Goal: Information Seeking & Learning: Learn about a topic

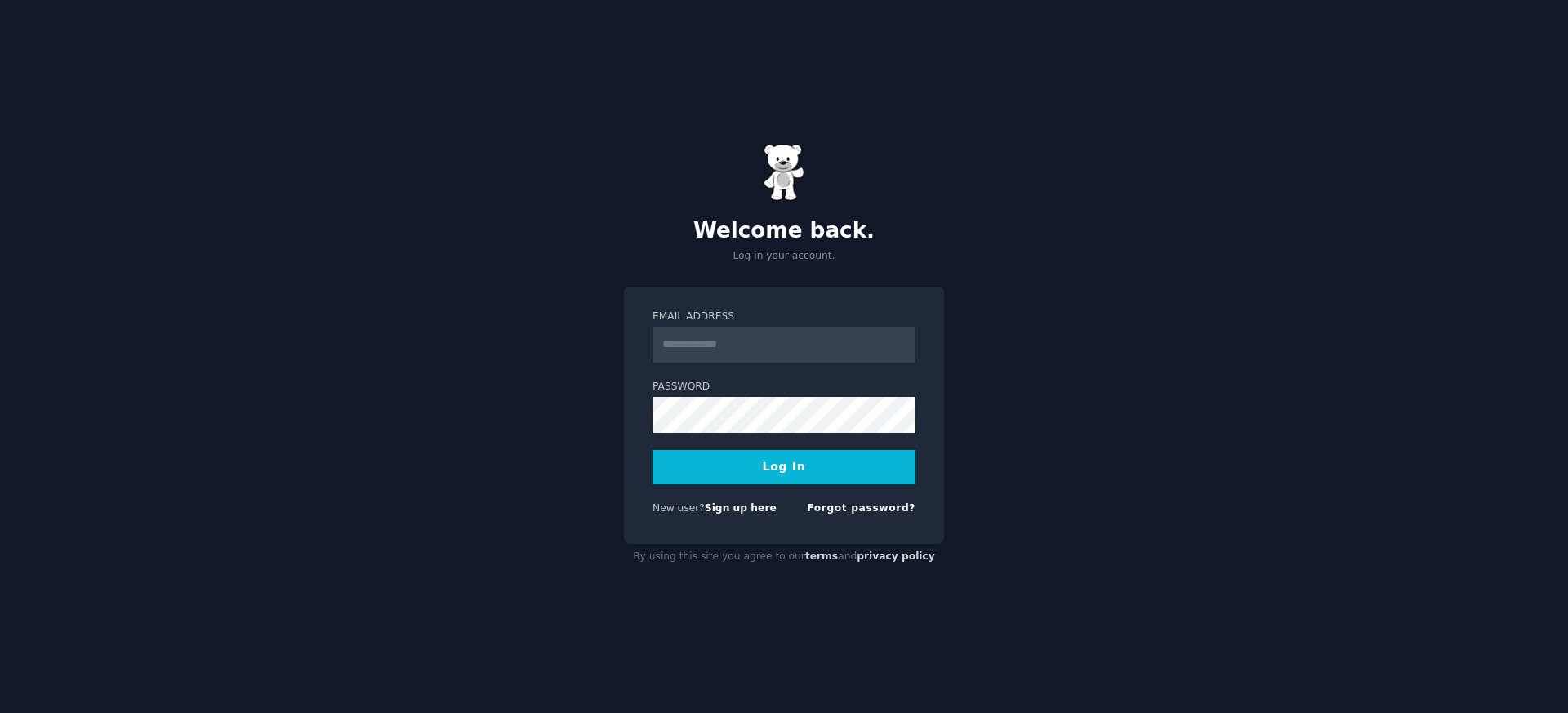
click at [657, 352] on input "Email Address" at bounding box center [784, 345] width 263 height 36
type input "**********"
drag, startPoint x: 589, startPoint y: 401, endPoint x: 573, endPoint y: 400, distance: 16.0
click at [588, 401] on div "**********" at bounding box center [784, 356] width 1568 height 713
click at [653, 450] on button "Log In" at bounding box center [784, 467] width 263 height 35
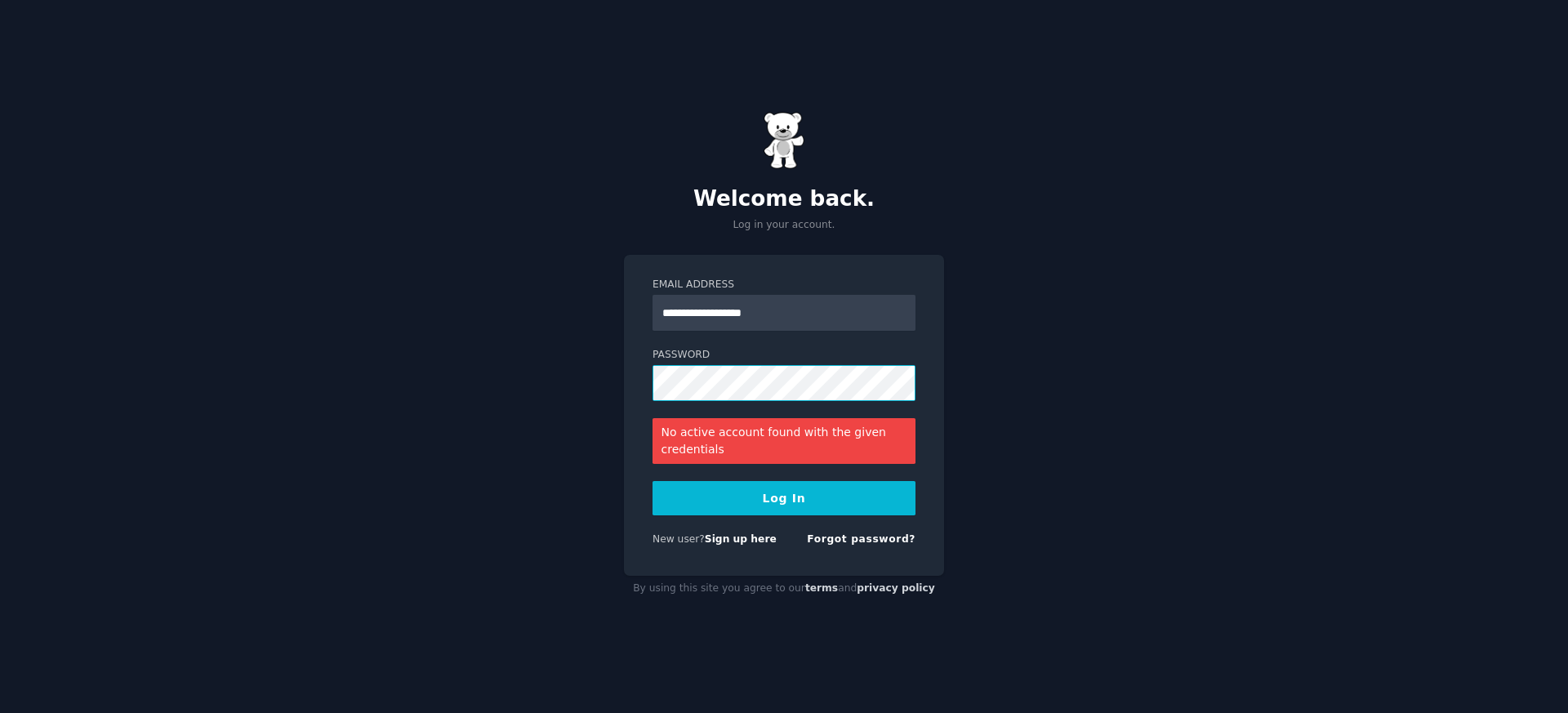
click at [653, 482] on button "Log In" at bounding box center [784, 498] width 263 height 35
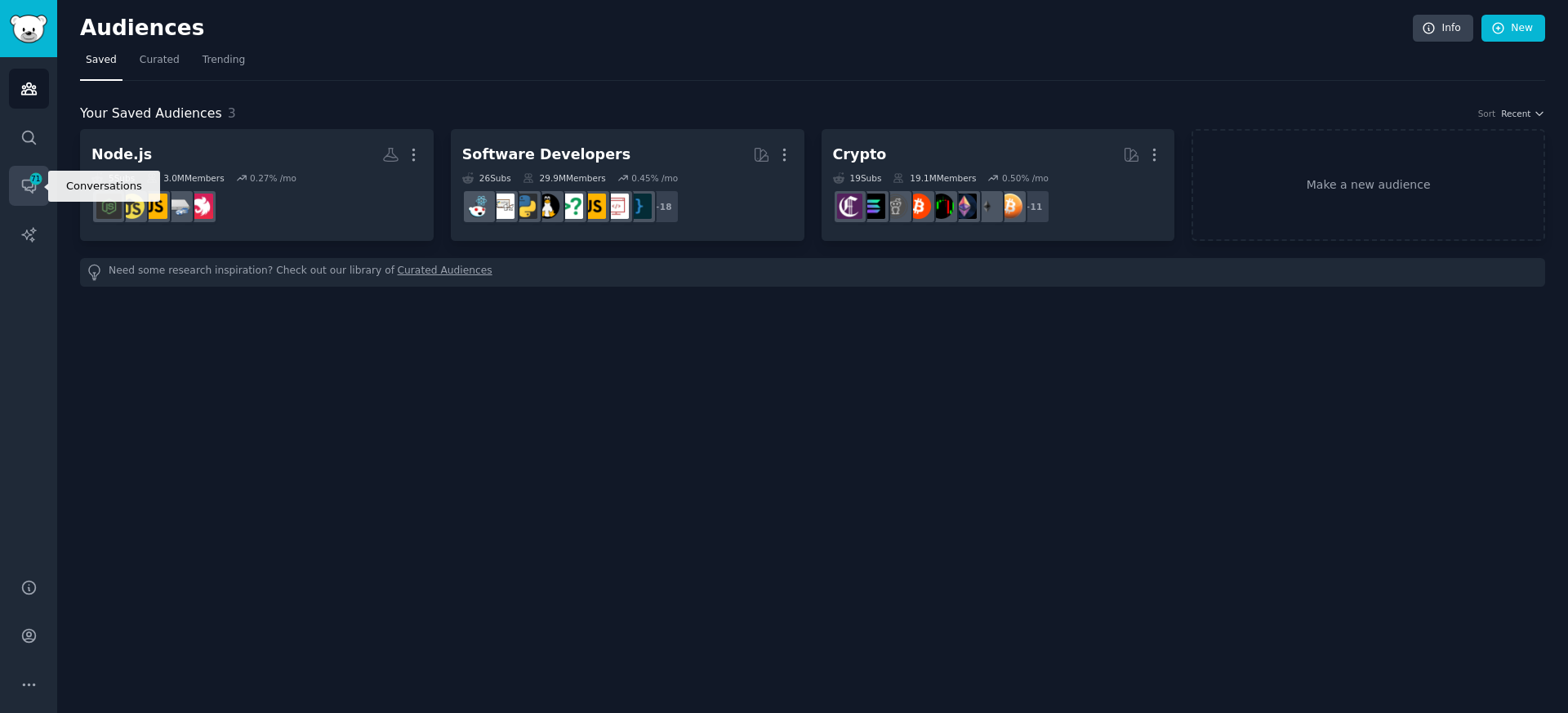
click at [34, 177] on span "71" at bounding box center [35, 179] width 14 height 12
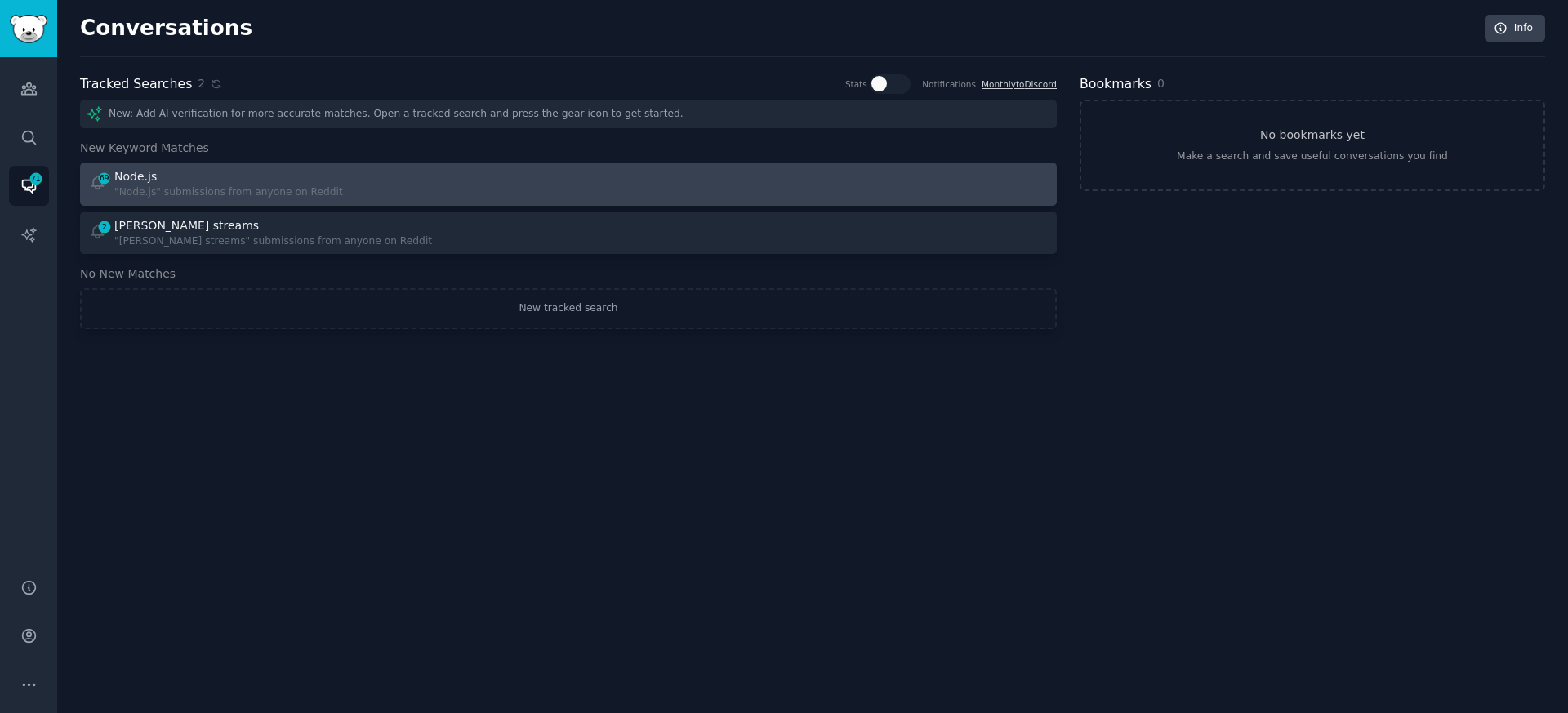
click at [133, 172] on div "Node.js" at bounding box center [135, 177] width 42 height 17
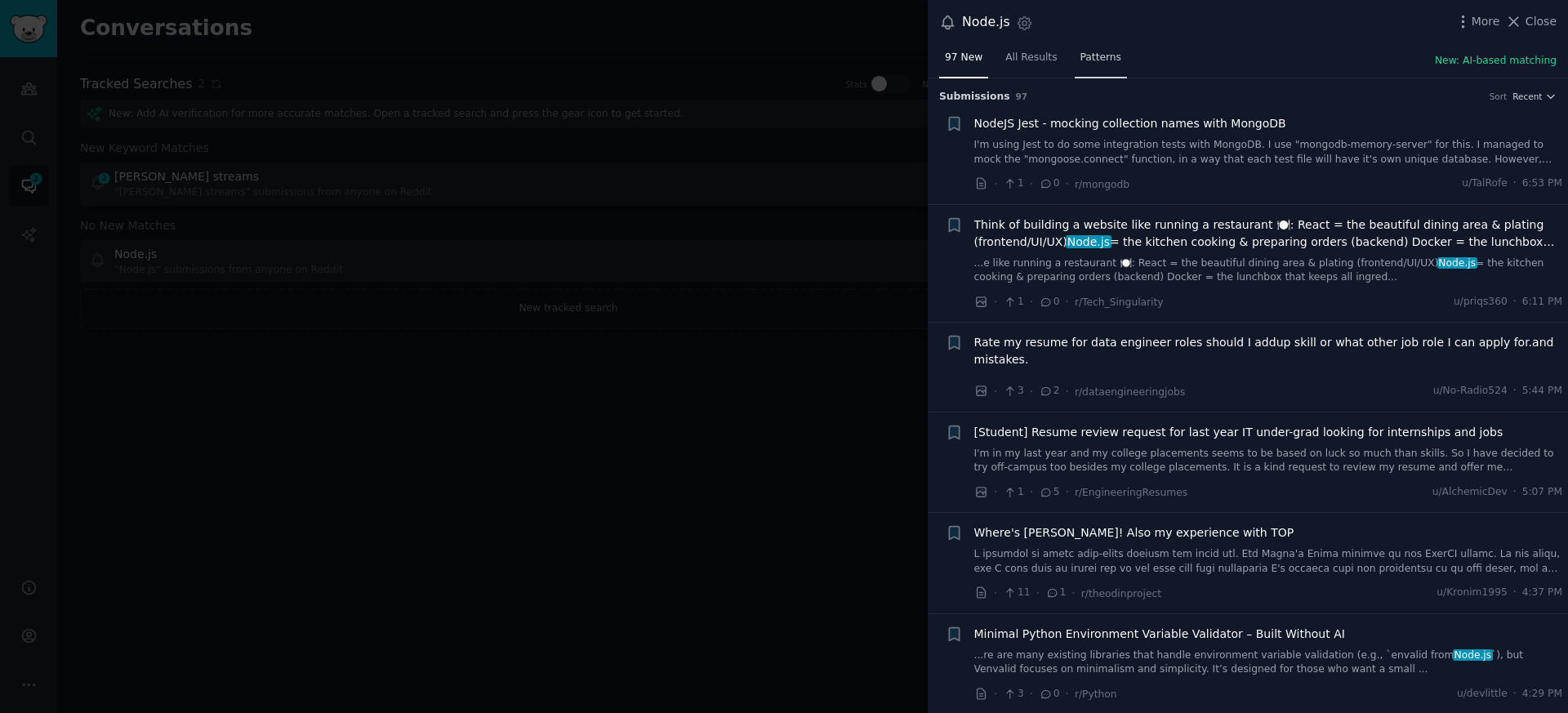
click at [1081, 56] on span "Patterns" at bounding box center [1100, 57] width 41 height 14
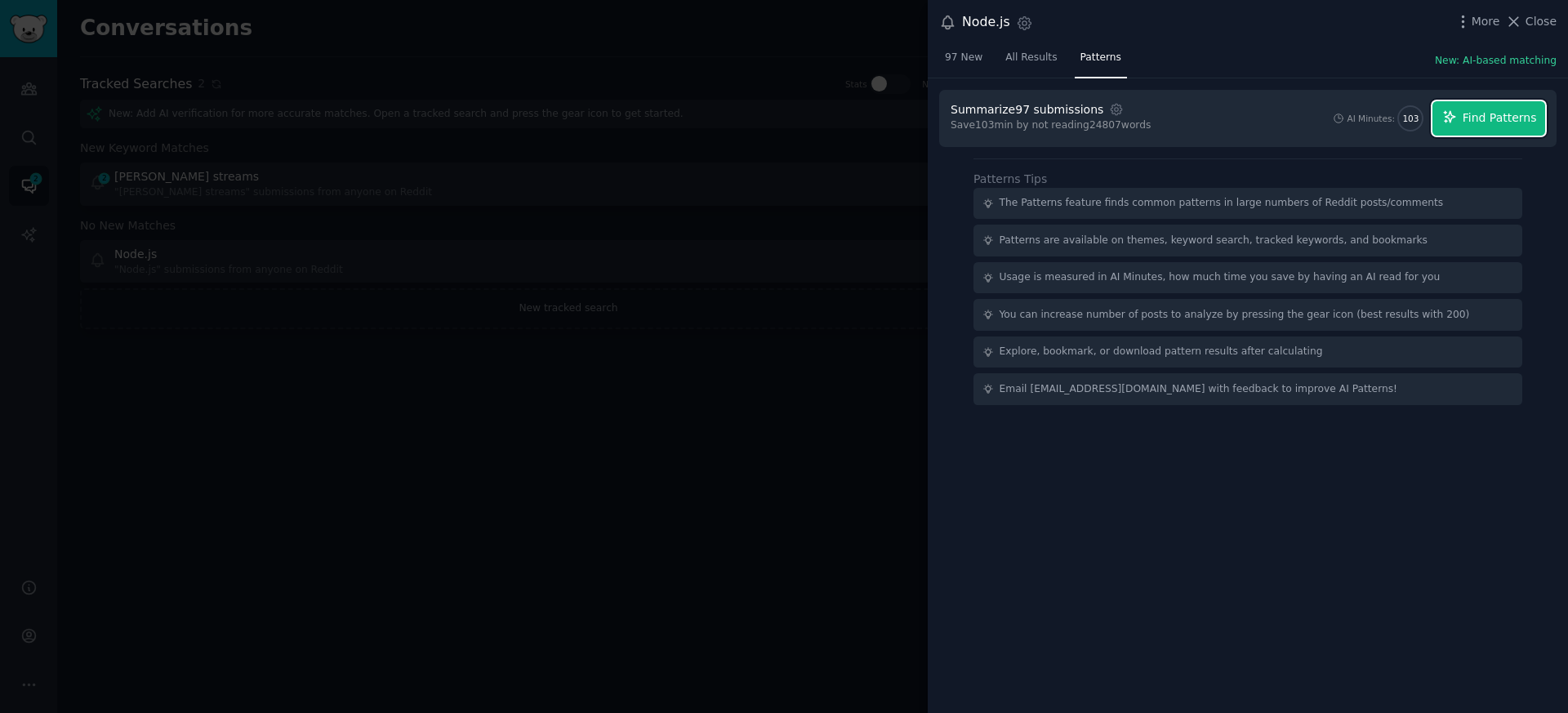
click at [1499, 122] on span "Find Patterns" at bounding box center [1500, 118] width 74 height 17
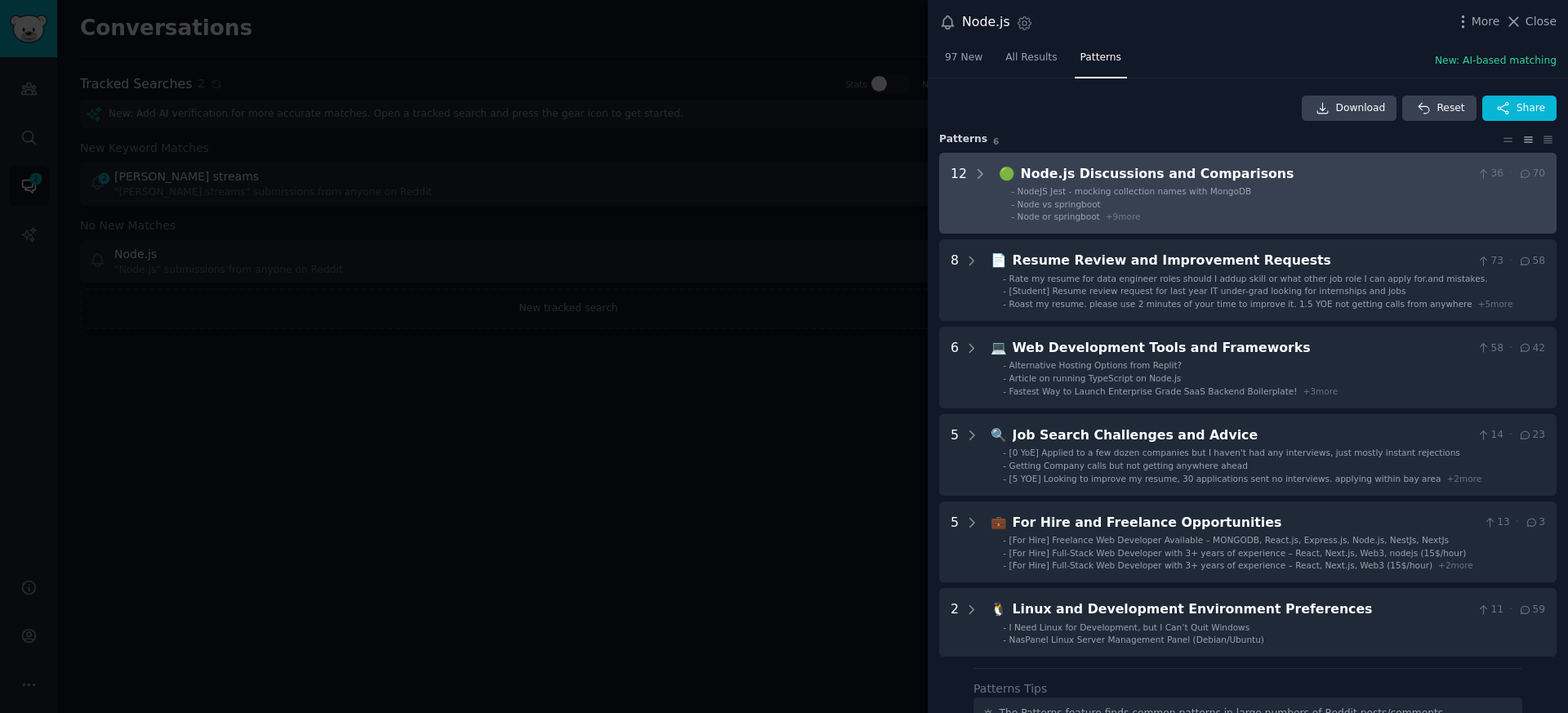
click at [1077, 200] on span "Node vs springboot" at bounding box center [1059, 204] width 84 height 10
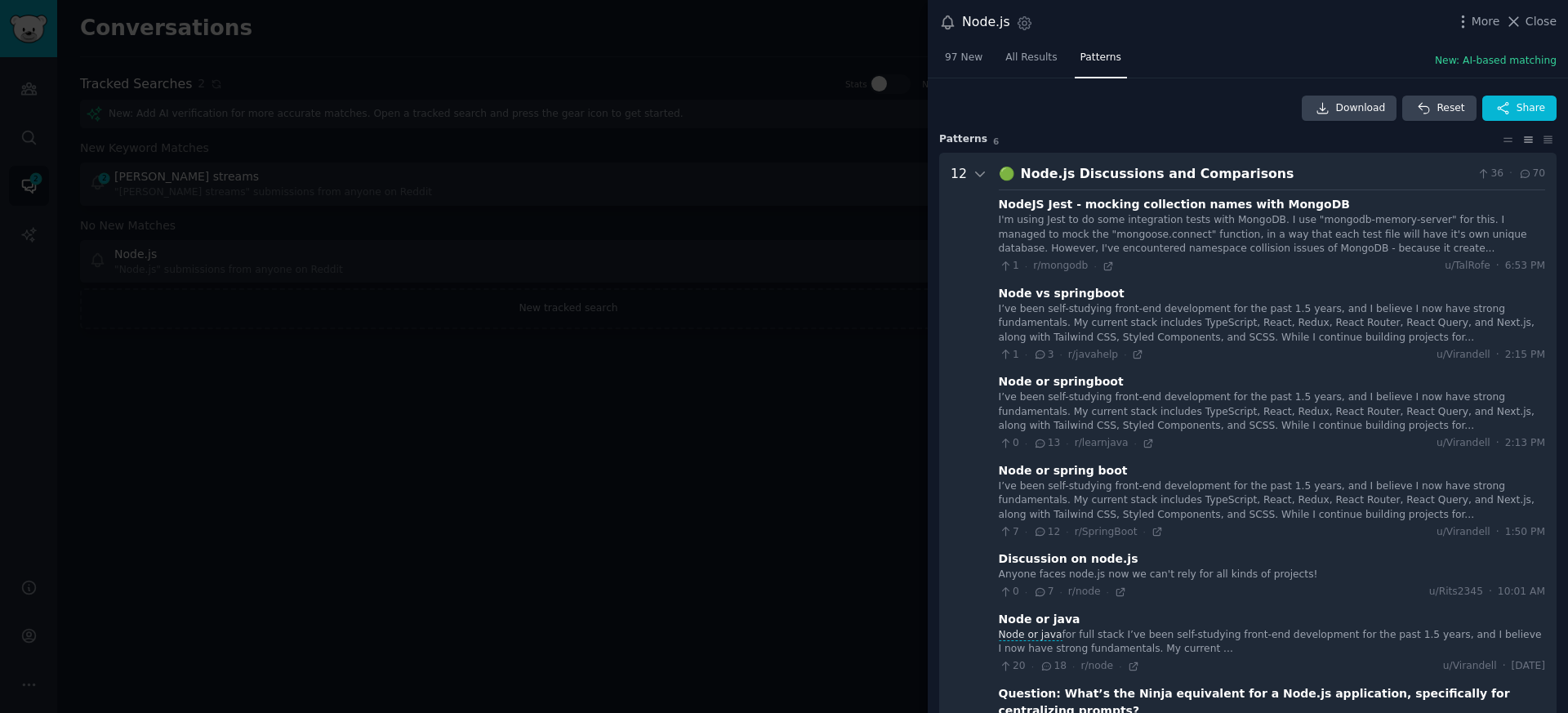
click at [677, 192] on div at bounding box center [784, 356] width 1568 height 713
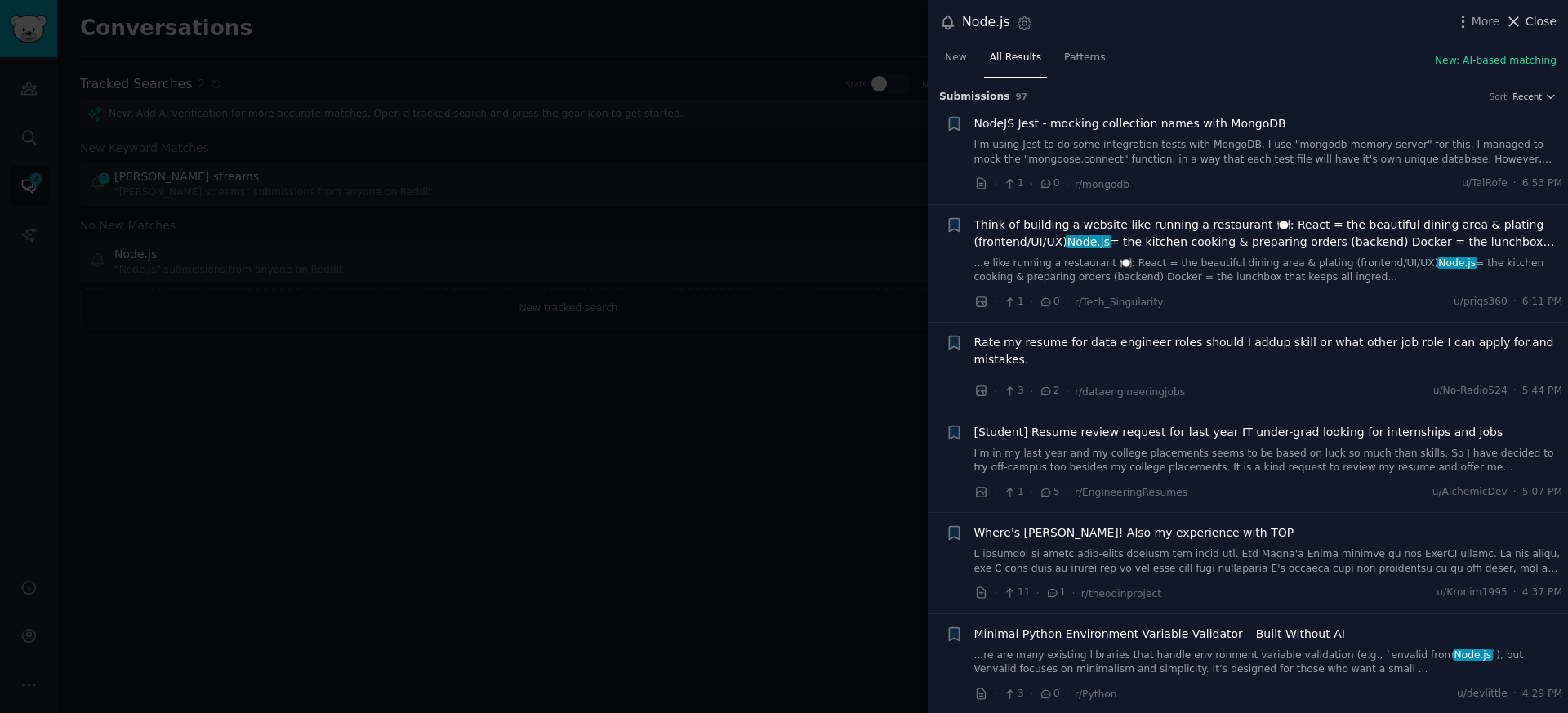
click at [1545, 20] on span "Close" at bounding box center [1540, 21] width 31 height 17
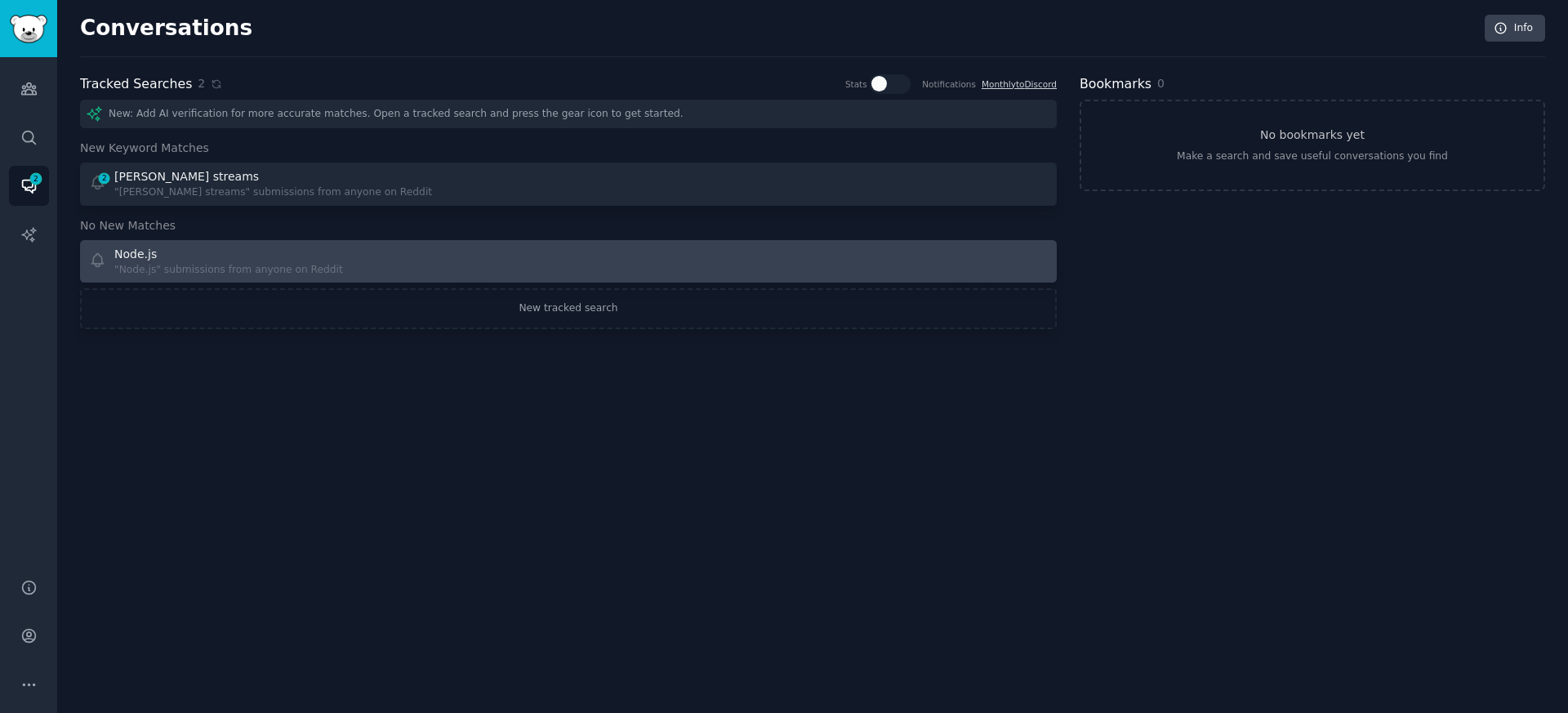
click at [239, 248] on div "Node.js" at bounding box center [228, 254] width 229 height 17
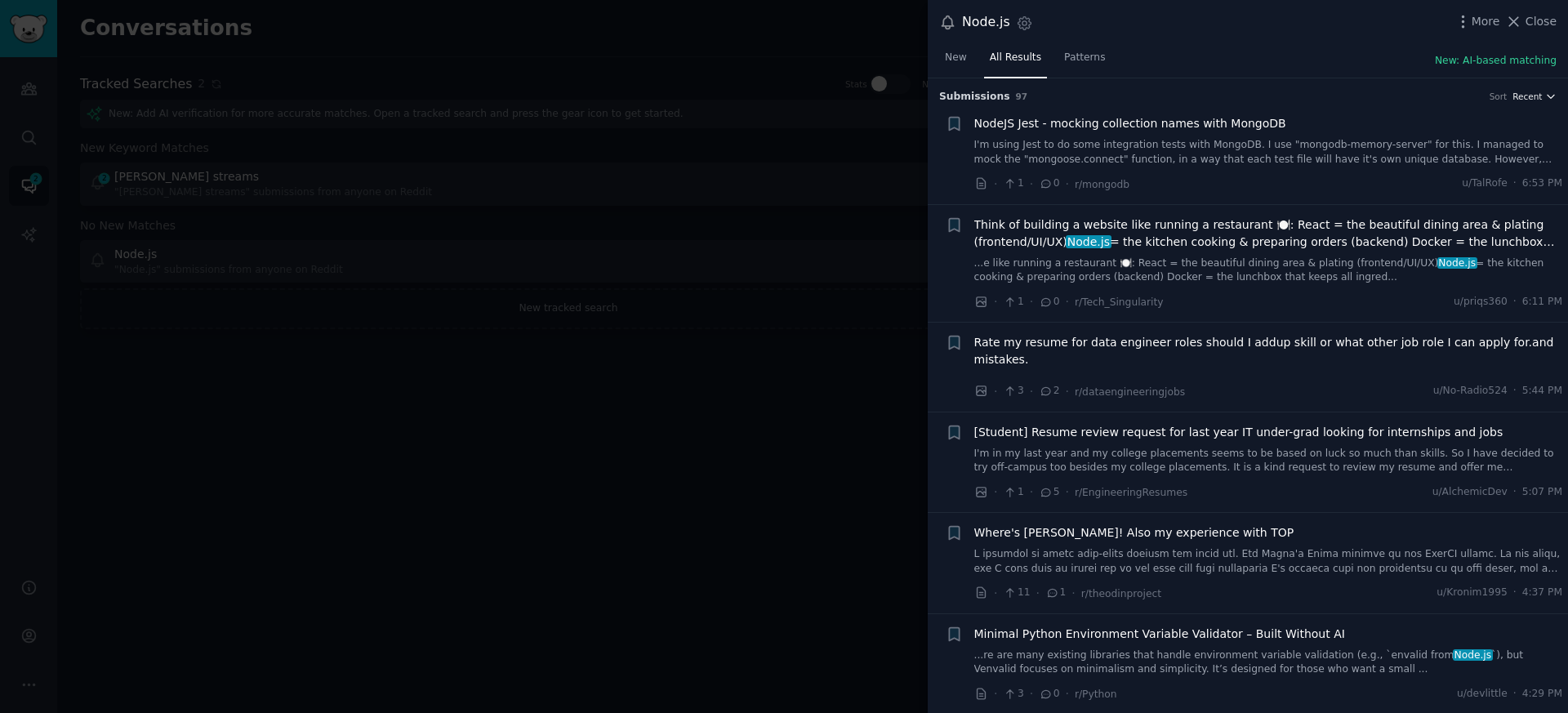
click at [1544, 93] on icon "button" at bounding box center [1550, 96] width 12 height 12
click at [971, 49] on link "New" at bounding box center [956, 62] width 34 height 34
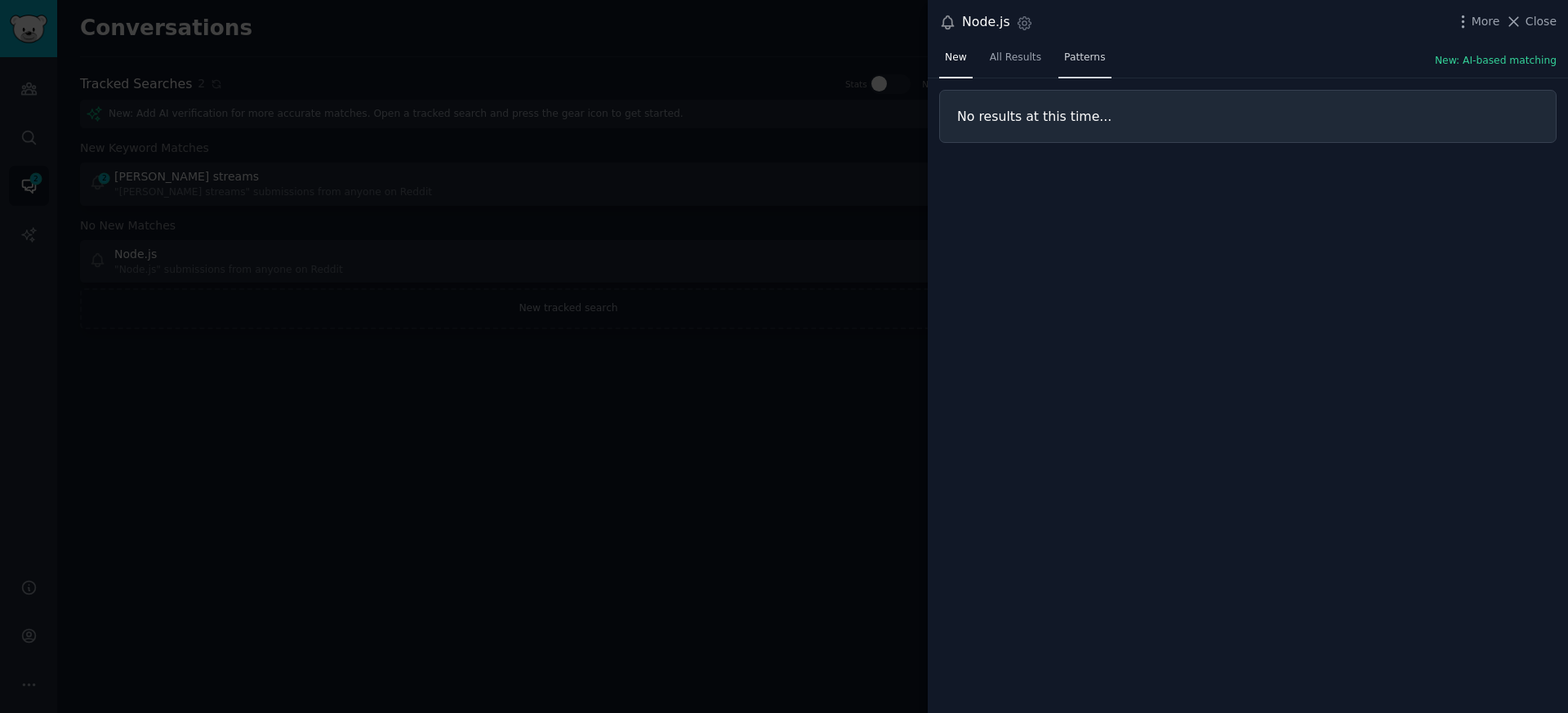
click at [1064, 62] on span "Patterns" at bounding box center [1084, 57] width 41 height 14
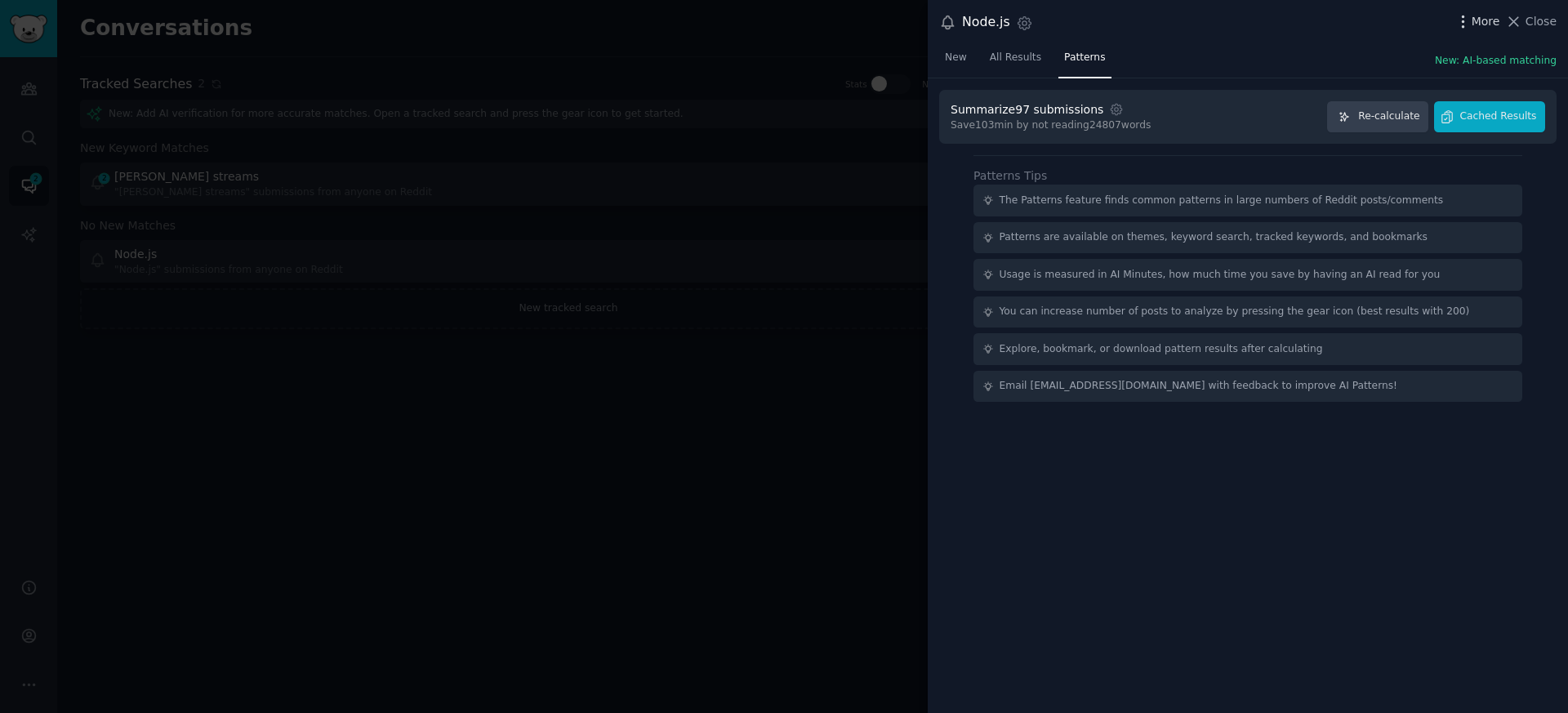
click at [1467, 19] on icon "button" at bounding box center [1462, 21] width 17 height 17
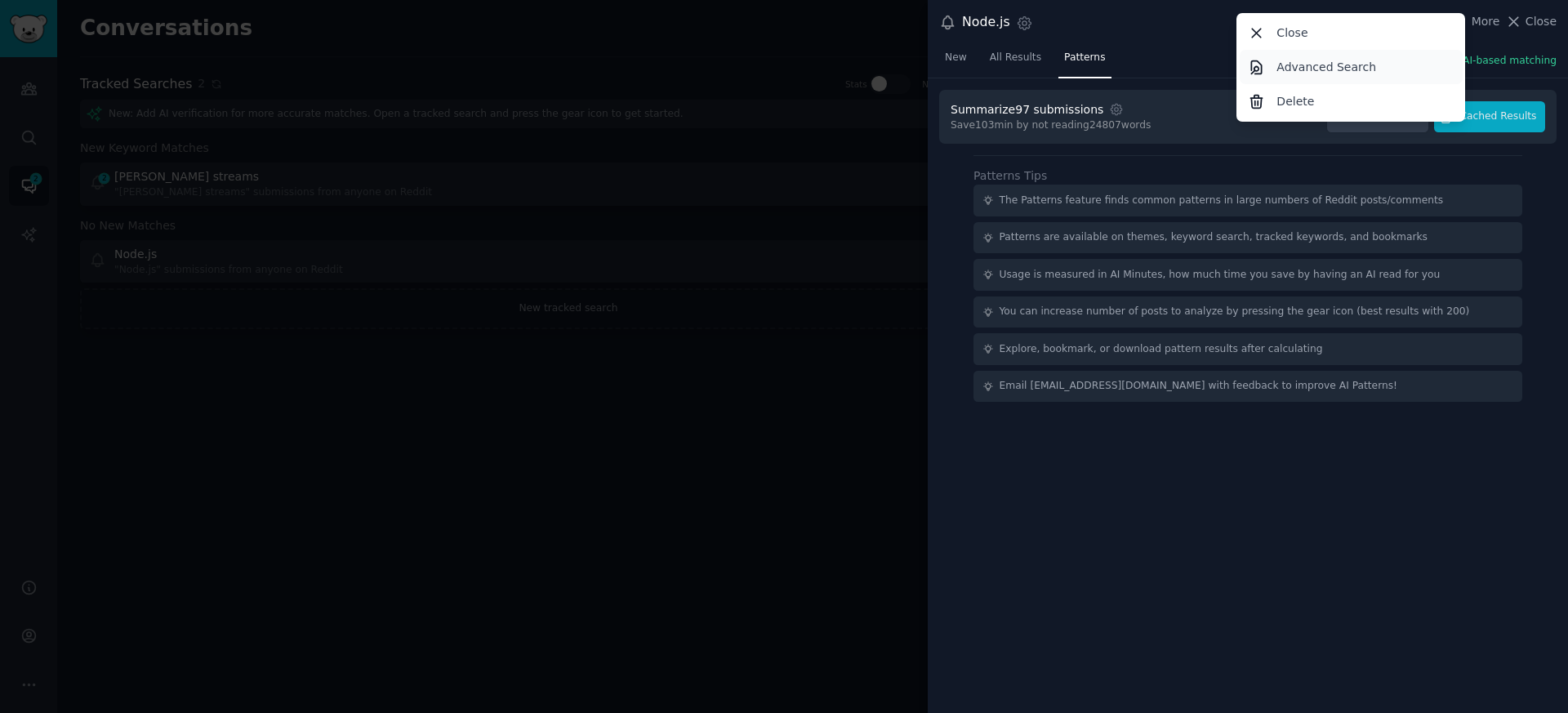
click at [1285, 72] on p "Advanced Search" at bounding box center [1326, 68] width 100 height 17
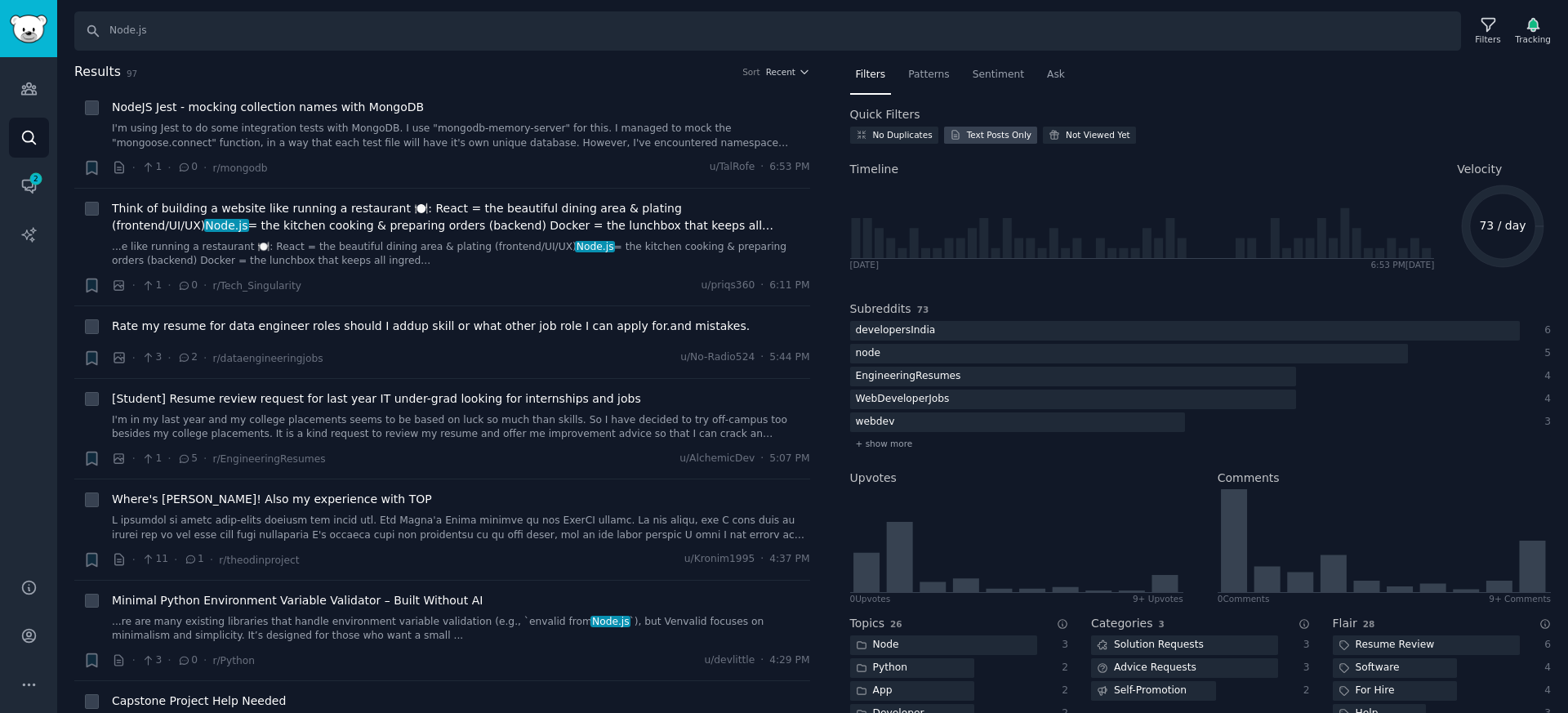
click at [978, 136] on div "Text Posts Only" at bounding box center [999, 135] width 64 height 12
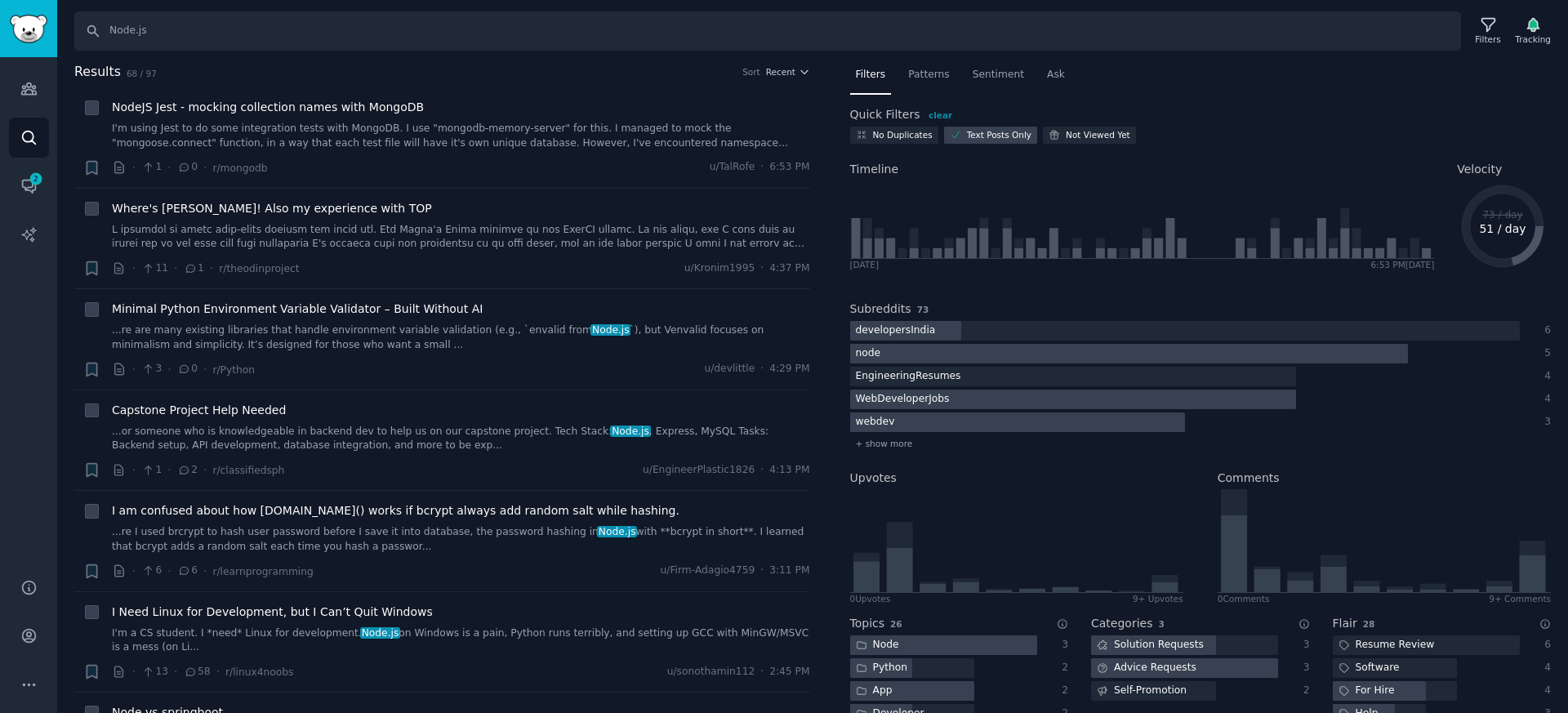
click at [978, 136] on div "Text Posts Only" at bounding box center [999, 135] width 64 height 12
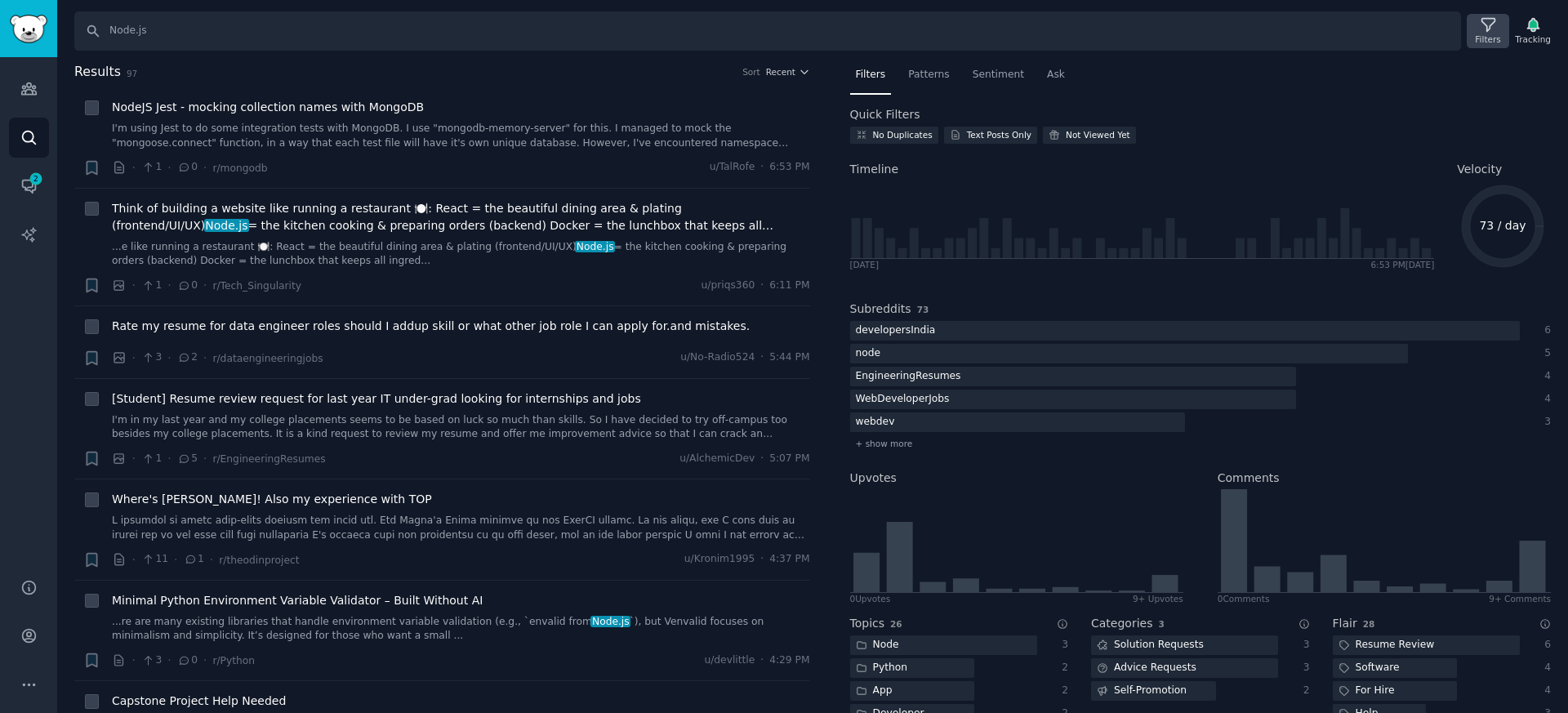
click at [1484, 30] on icon at bounding box center [1487, 24] width 13 height 13
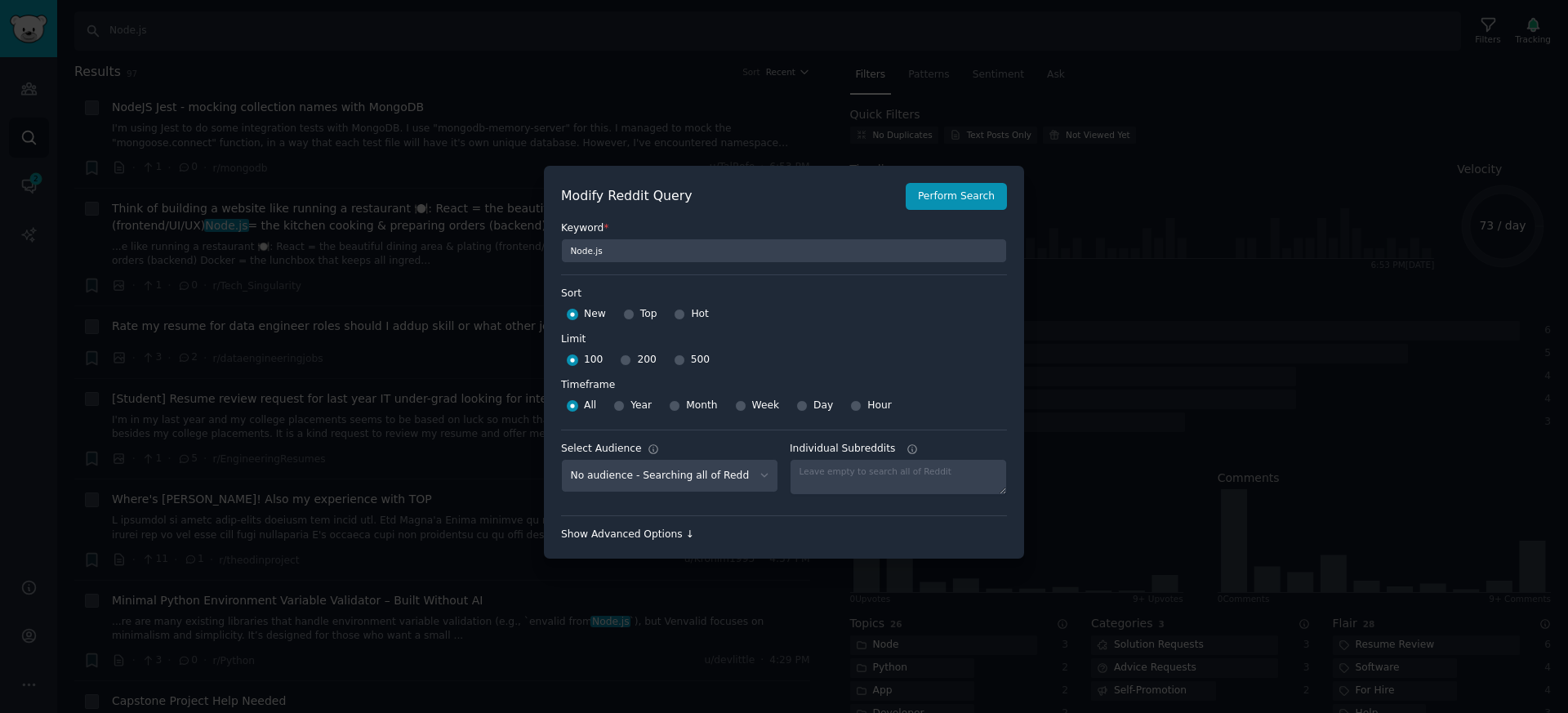
click at [632, 533] on div "Show Advanced Options ↓" at bounding box center [784, 535] width 446 height 14
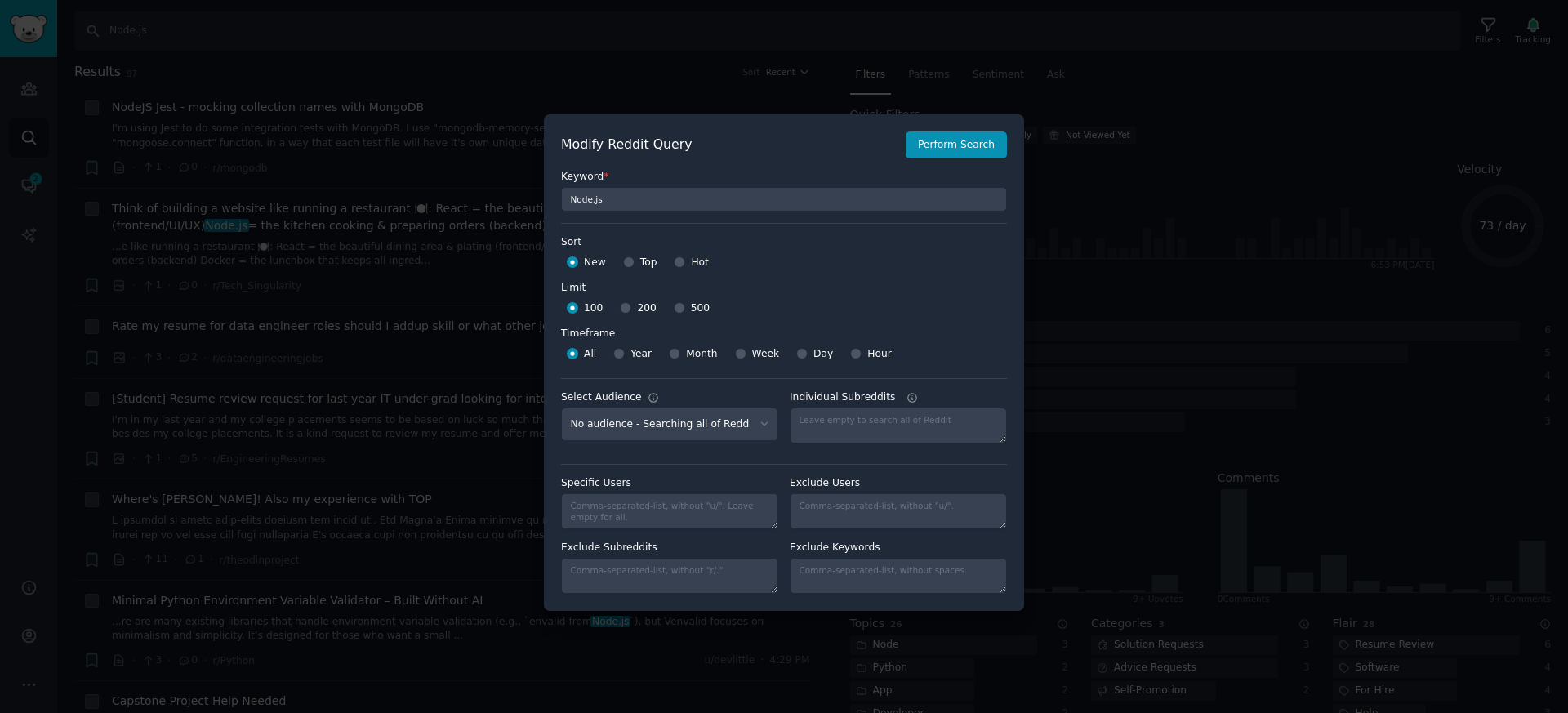
click at [1173, 217] on div at bounding box center [784, 356] width 1568 height 713
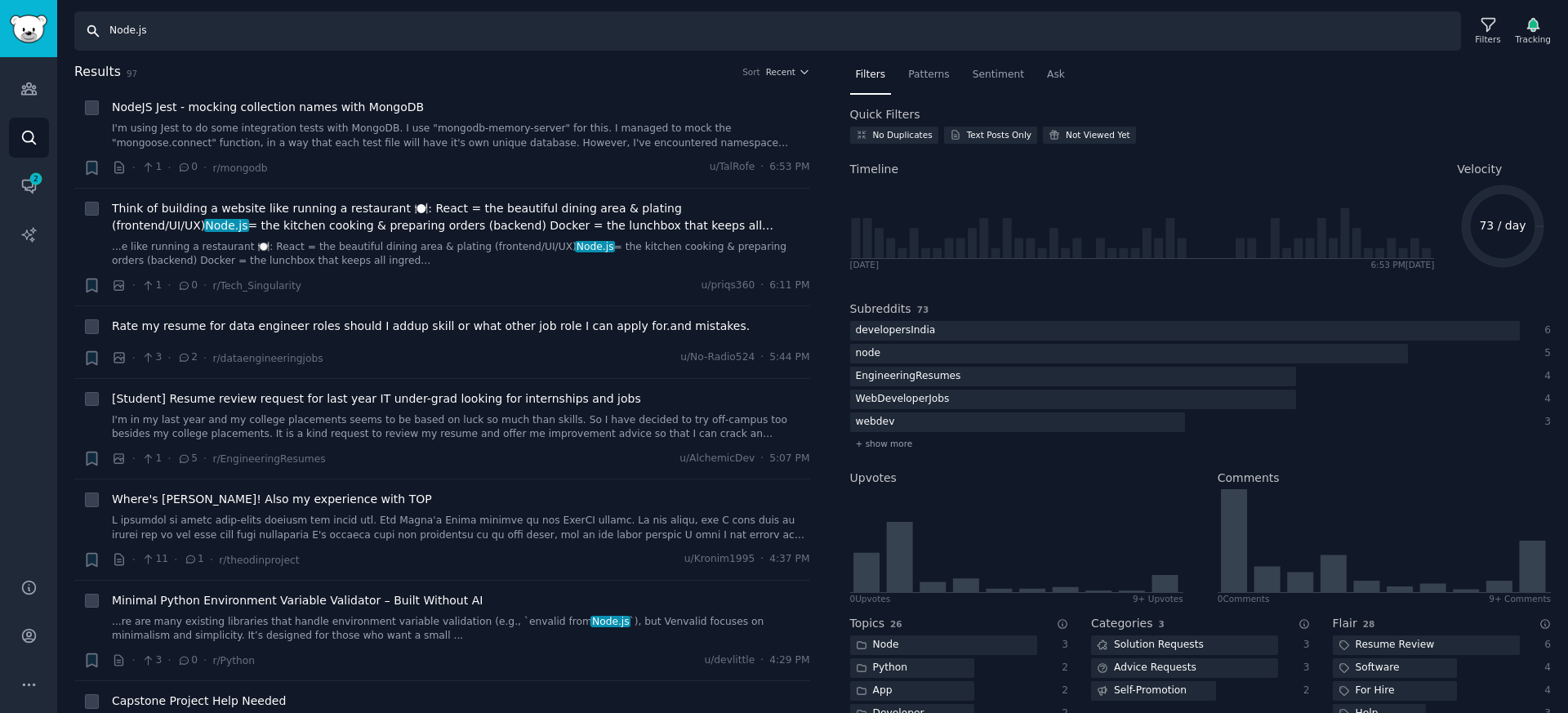
click at [160, 37] on input "Node.js" at bounding box center [768, 31] width 1386 height 39
click at [40, 182] on span "2" at bounding box center [35, 179] width 14 height 12
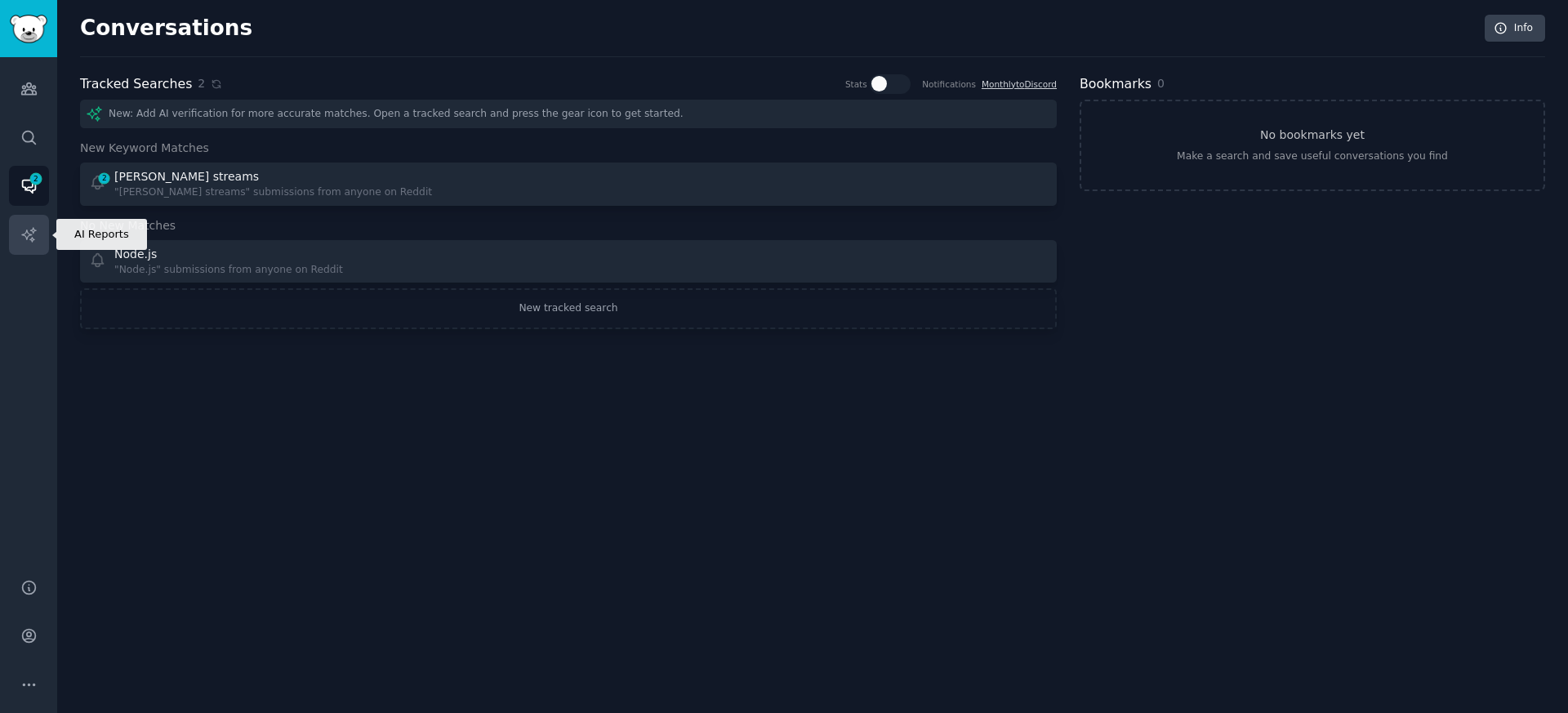
click at [40, 237] on link "AI Reports" at bounding box center [29, 234] width 40 height 40
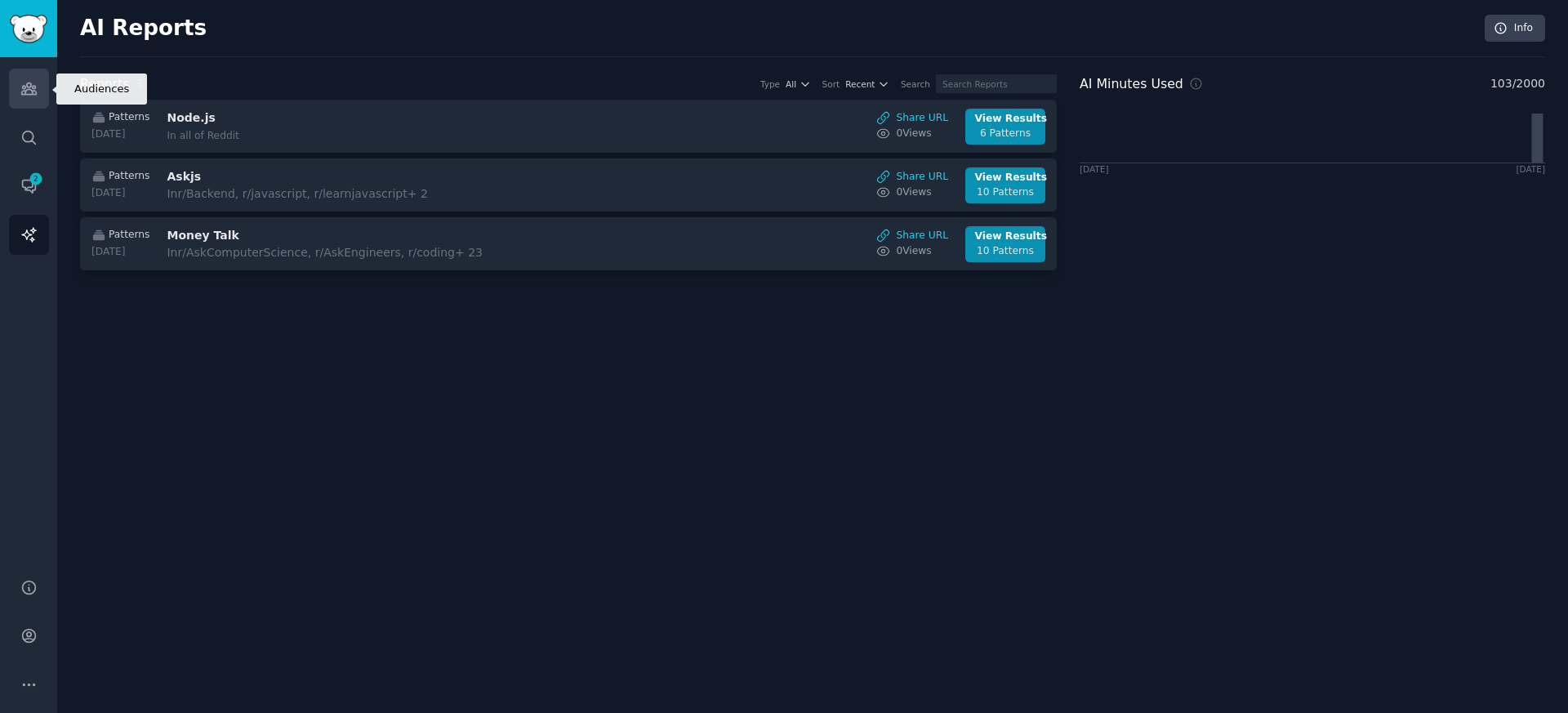
click at [30, 86] on icon "Sidebar" at bounding box center [28, 90] width 14 height 12
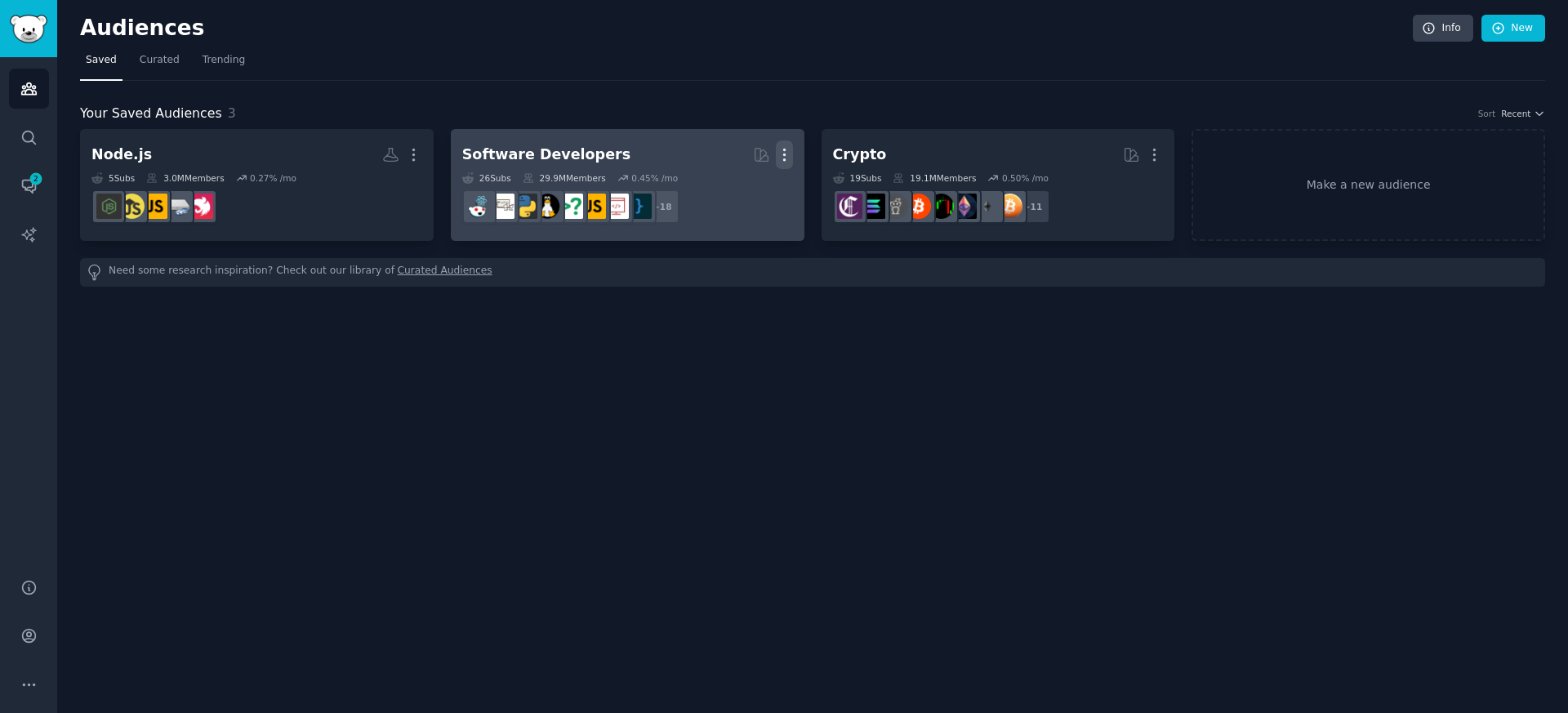
click at [781, 151] on icon "button" at bounding box center [784, 155] width 17 height 17
click at [746, 156] on p "View" at bounding box center [735, 161] width 27 height 17
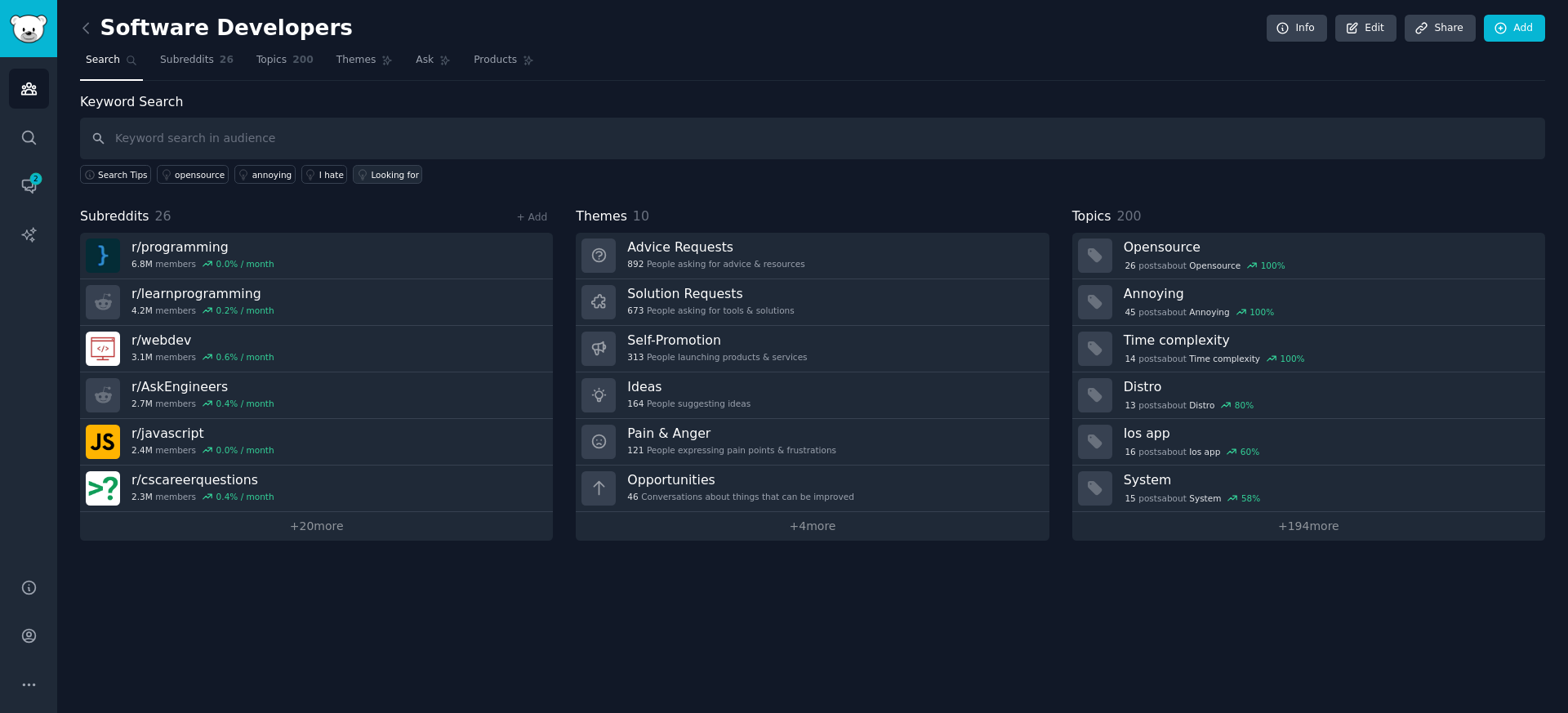
click at [378, 182] on link "Looking for" at bounding box center [388, 174] width 69 height 19
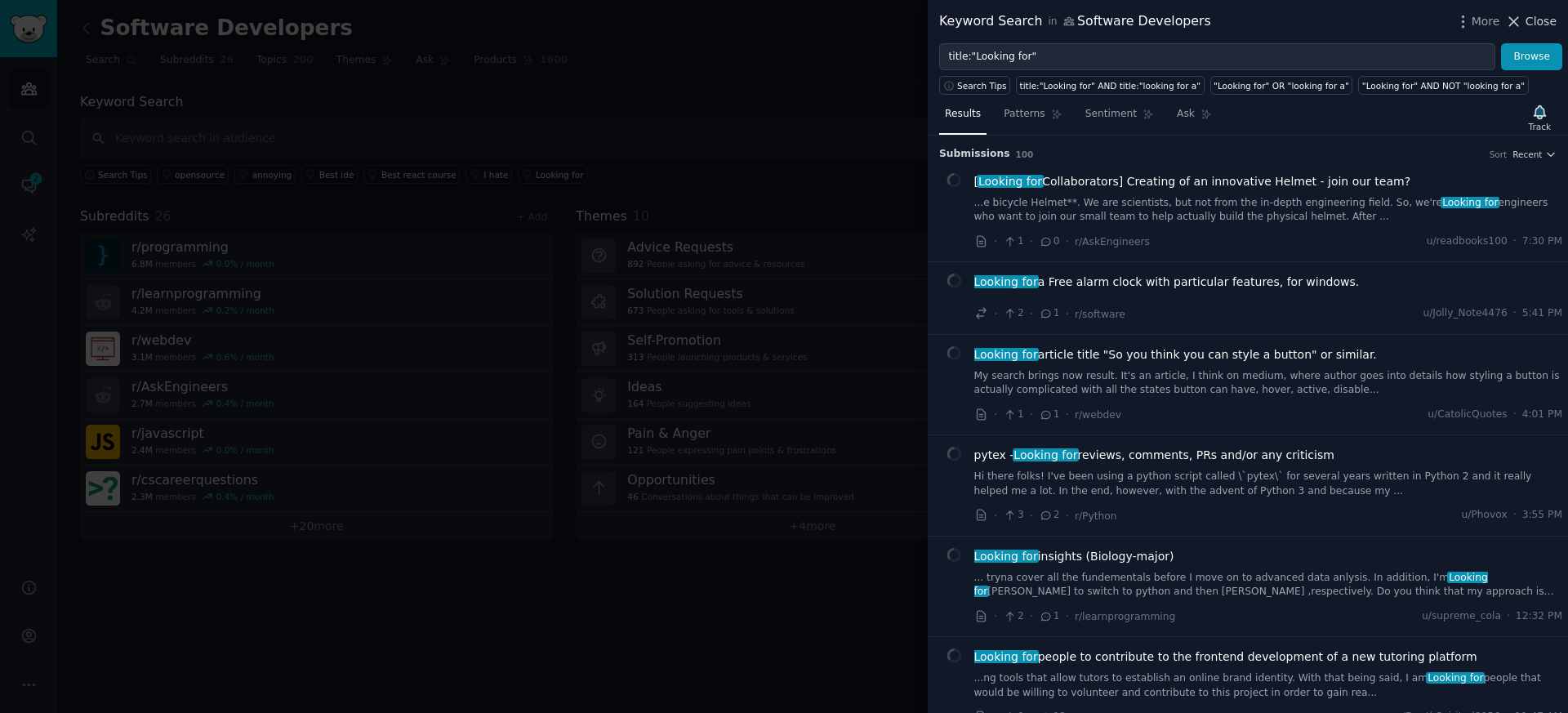
click at [1554, 23] on span "Close" at bounding box center [1540, 21] width 31 height 17
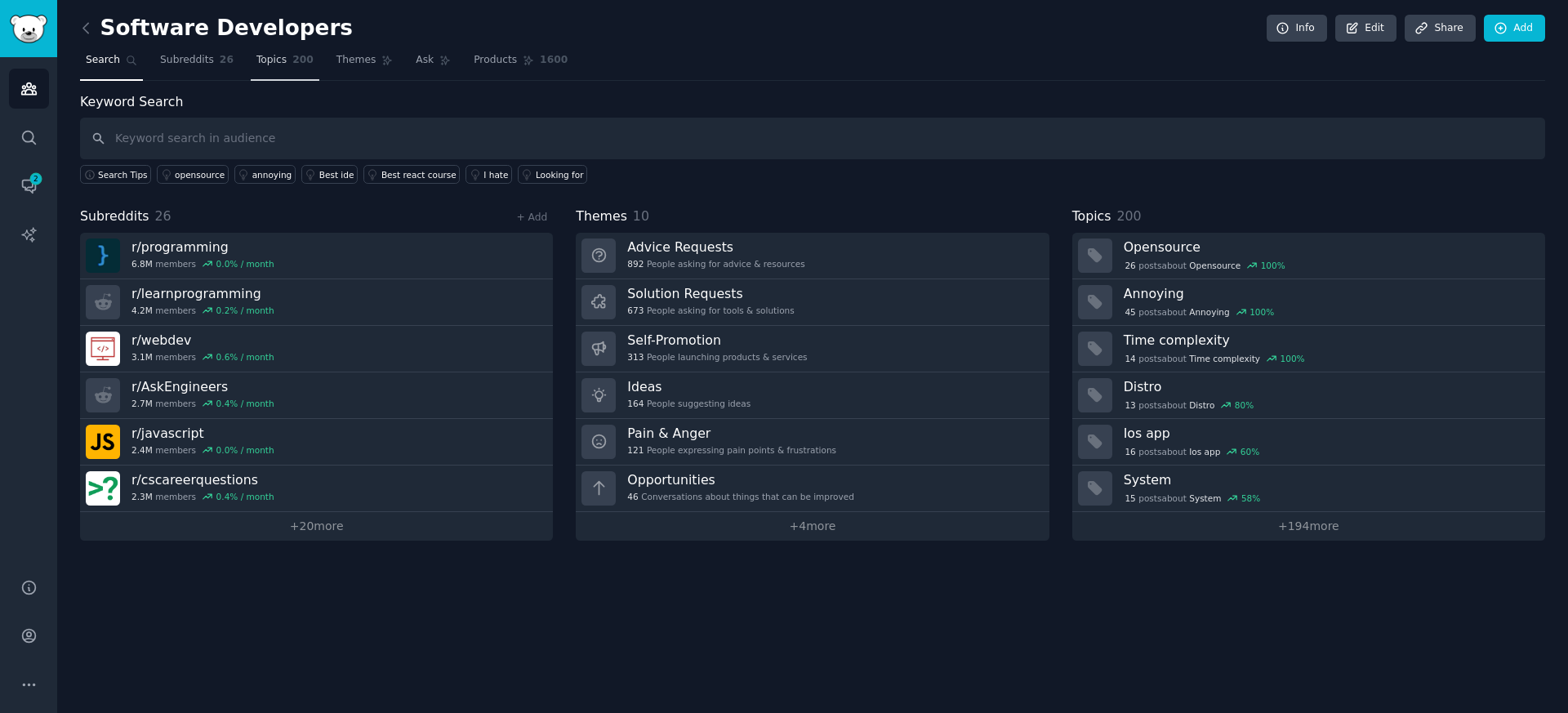
click at [271, 69] on link "Topics 200" at bounding box center [285, 64] width 68 height 34
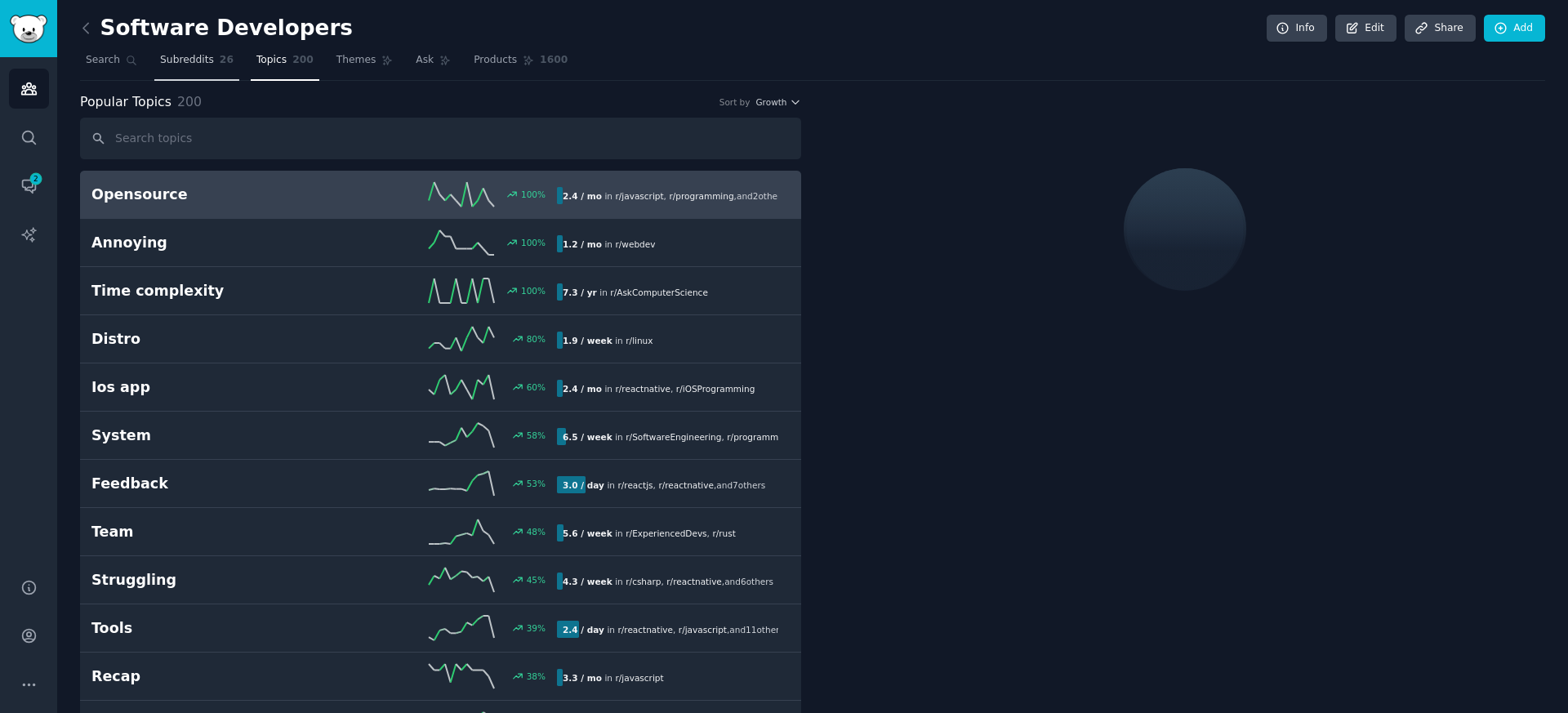
click at [196, 62] on span "Subreddits" at bounding box center [187, 60] width 54 height 14
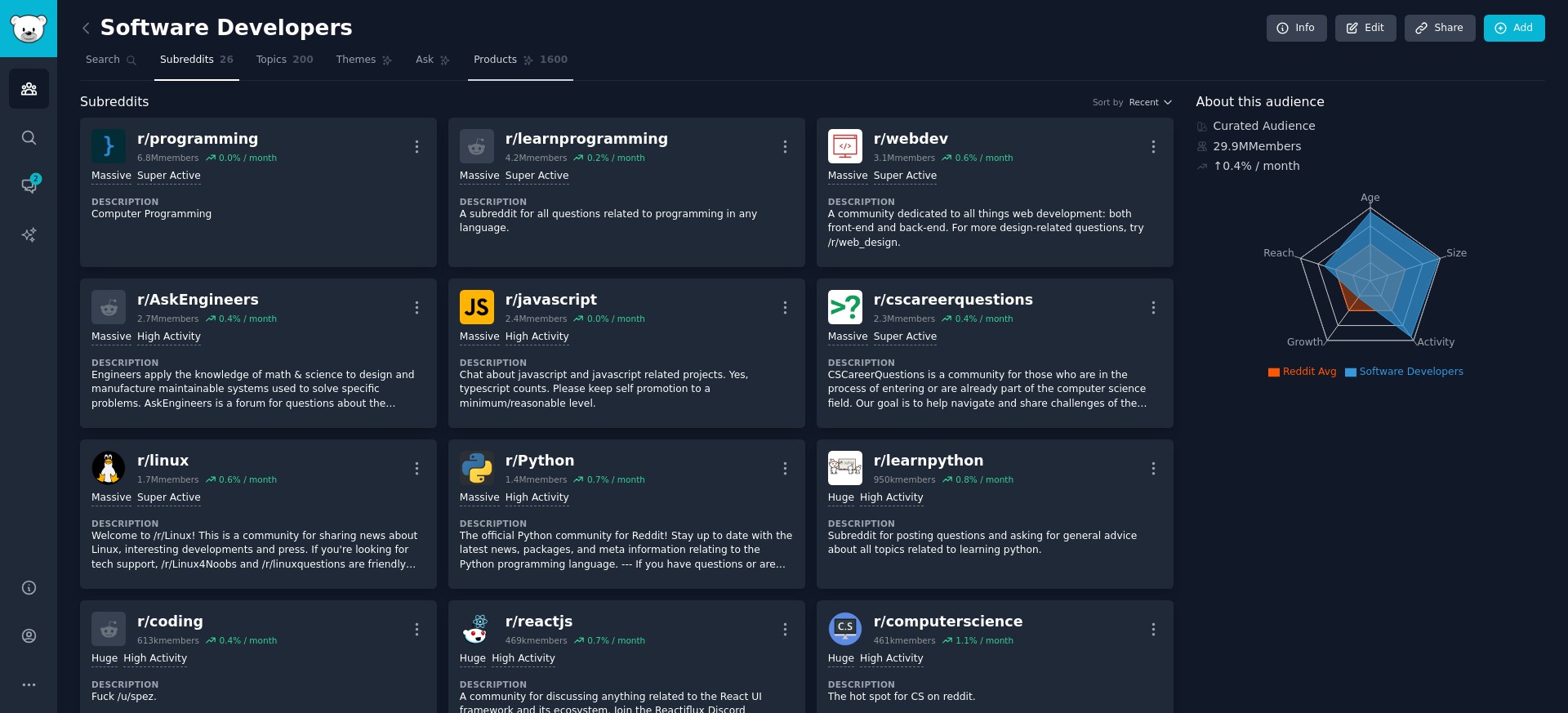
click at [506, 62] on span "Products" at bounding box center [495, 60] width 43 height 14
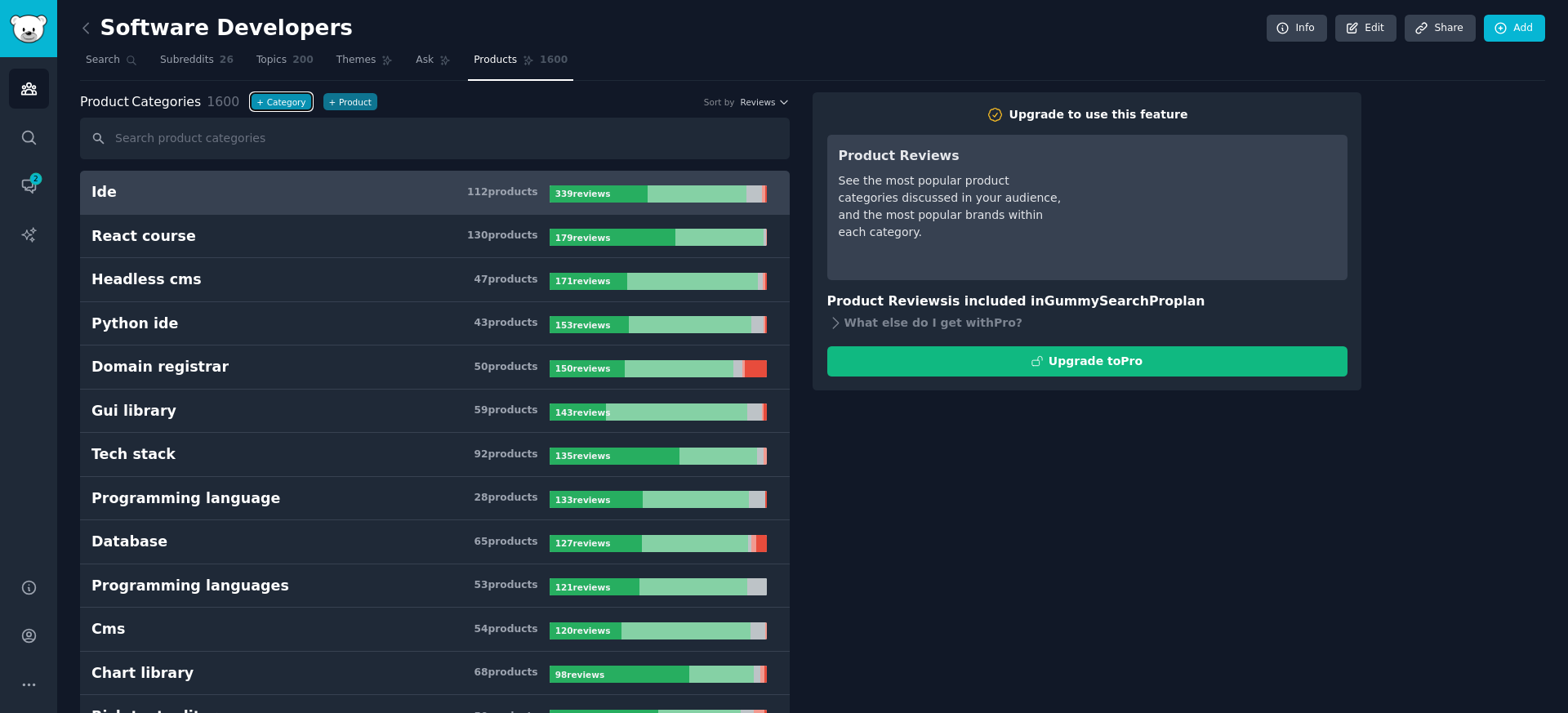
click at [267, 98] on button "+ Category" at bounding box center [281, 101] width 61 height 17
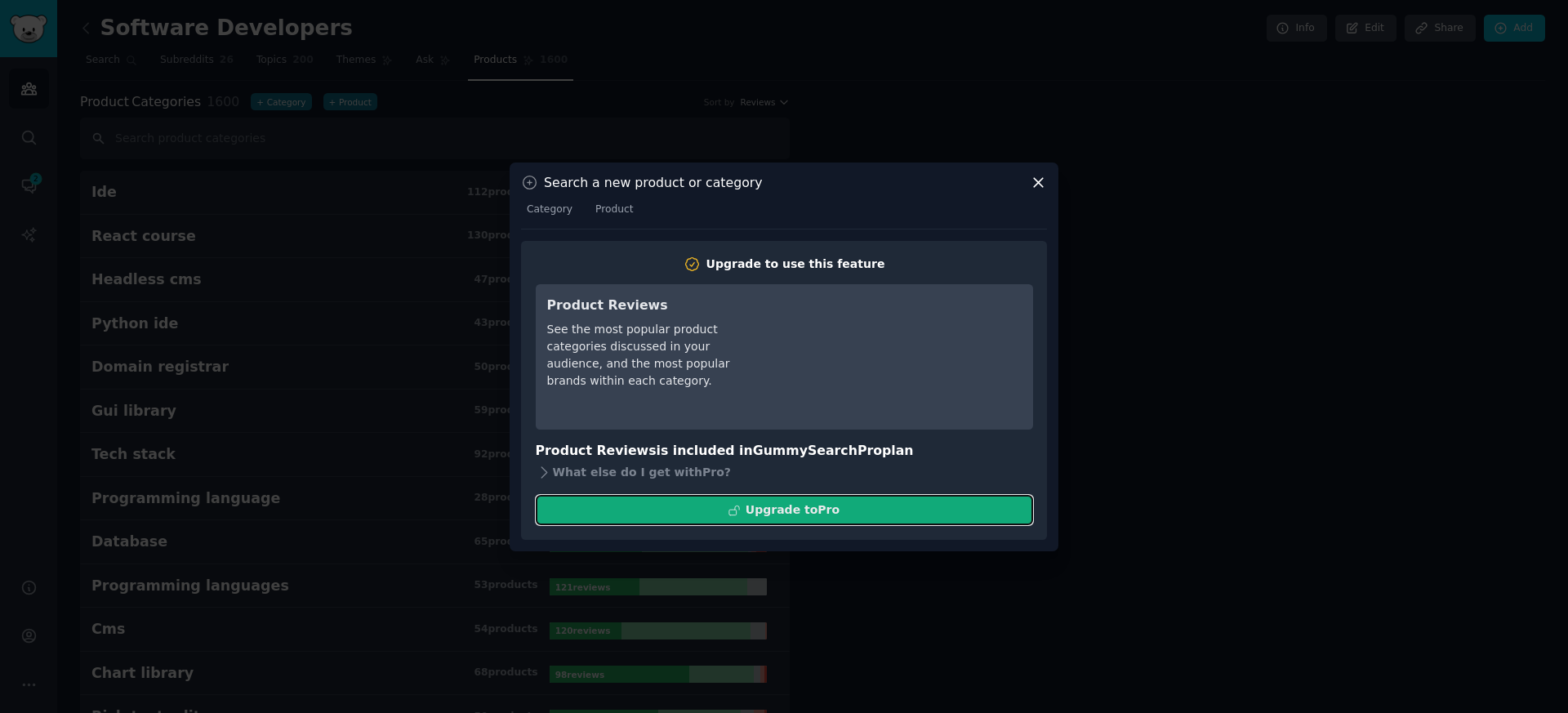
click at [614, 504] on button "Upgrade to Pro" at bounding box center [784, 510] width 497 height 30
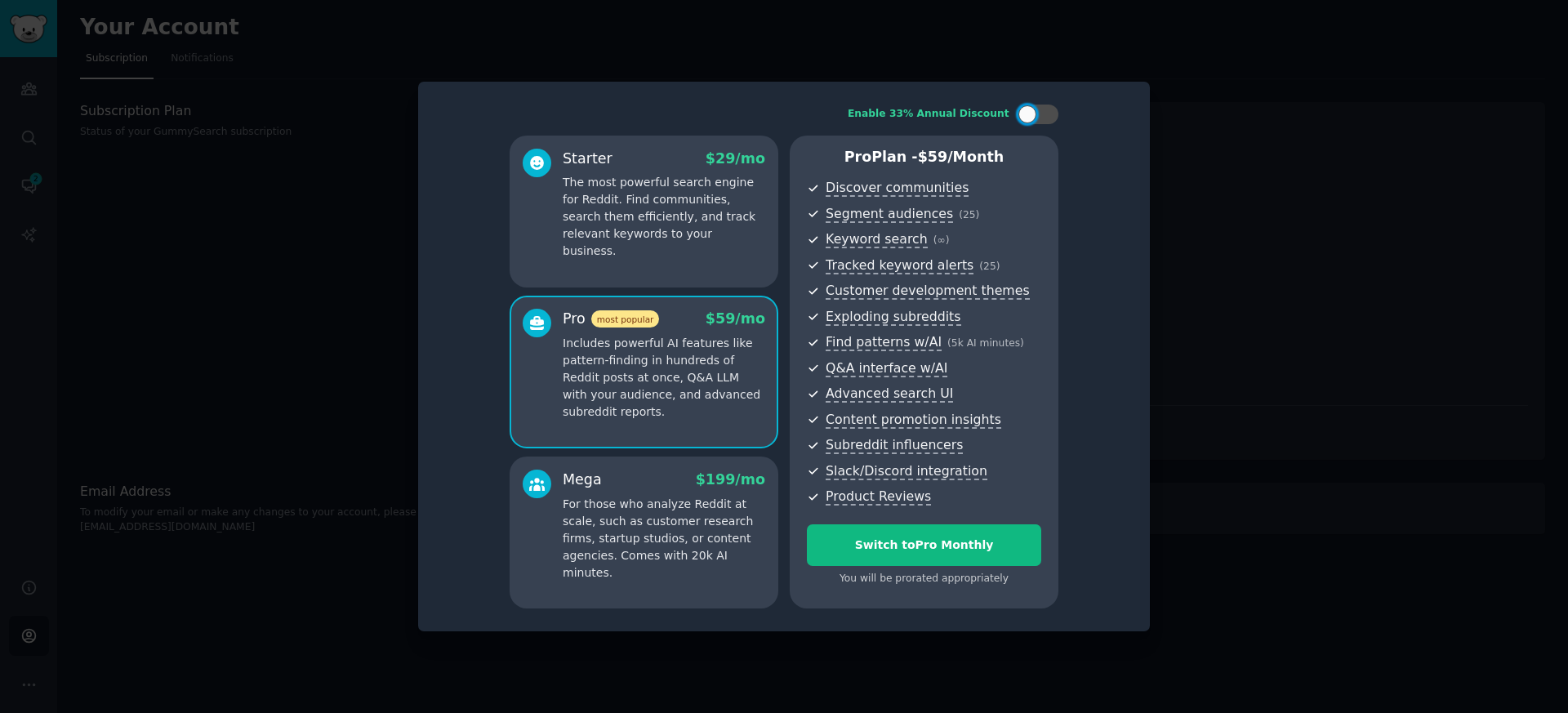
click at [390, 338] on div at bounding box center [784, 356] width 1568 height 713
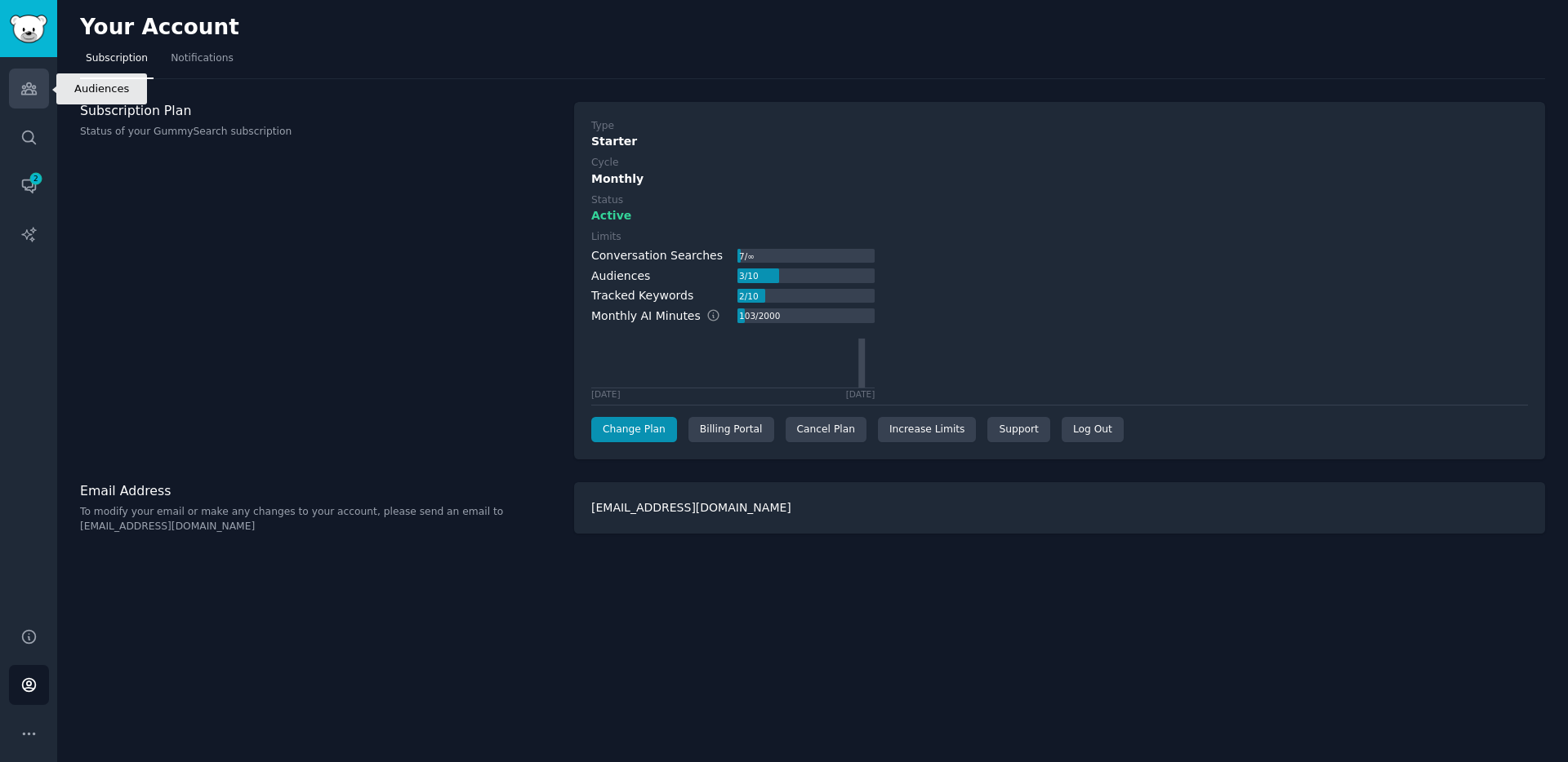
click at [14, 99] on link "Audiences" at bounding box center [29, 88] width 40 height 40
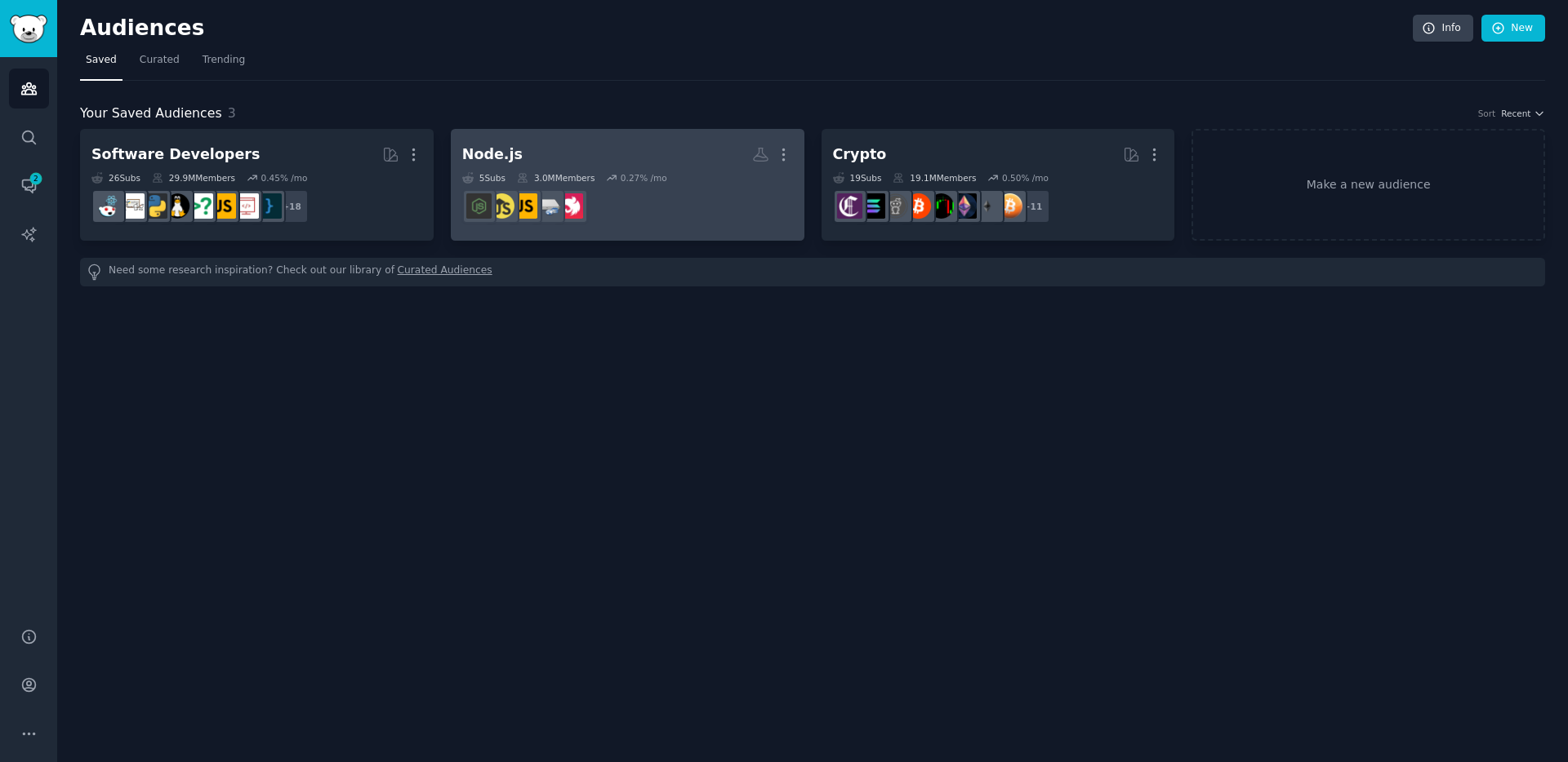
click at [529, 153] on h2 "Node.js More" at bounding box center [627, 154] width 331 height 29
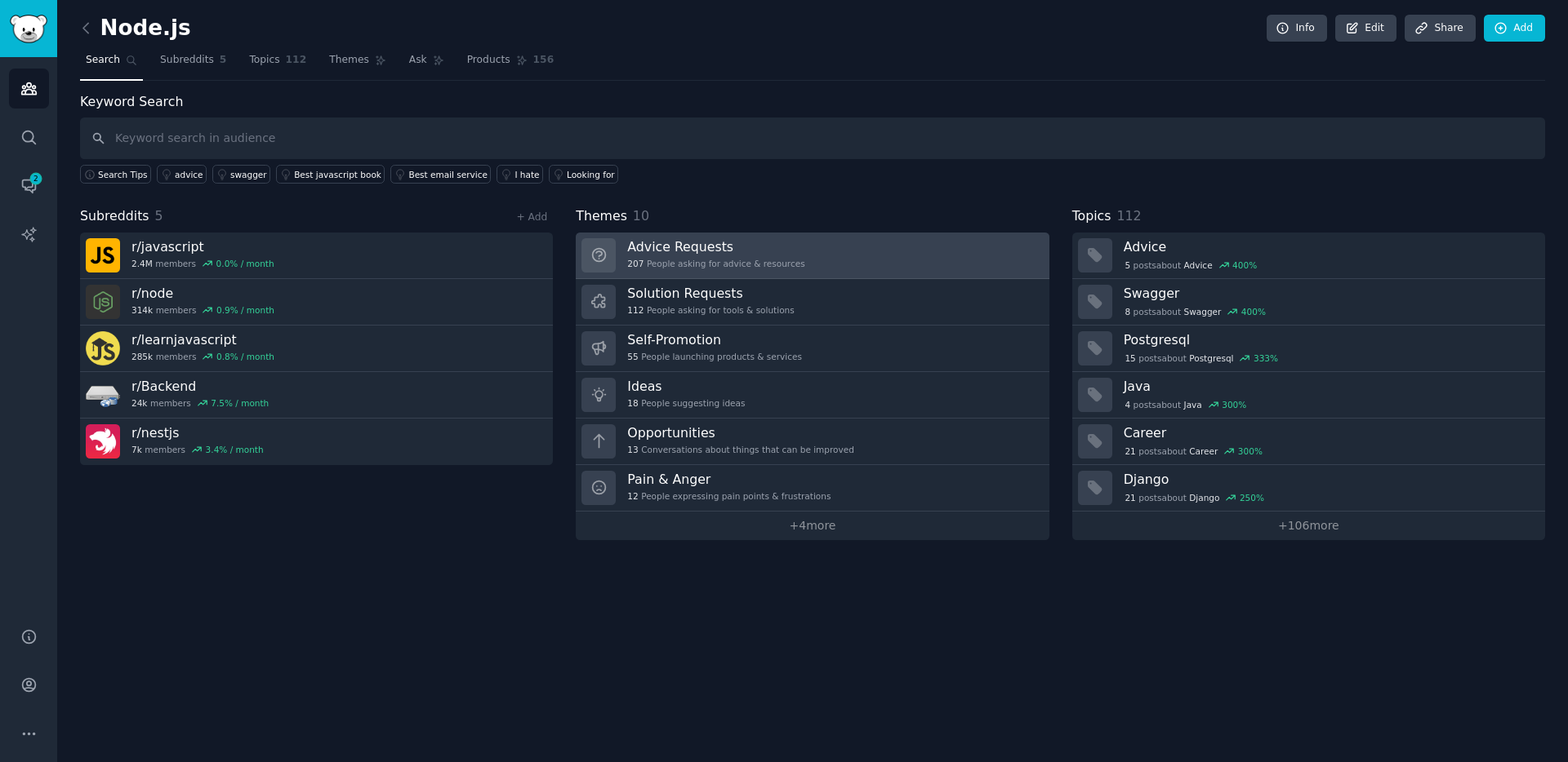
click at [703, 252] on h3 "Advice Requests" at bounding box center [716, 246] width 177 height 17
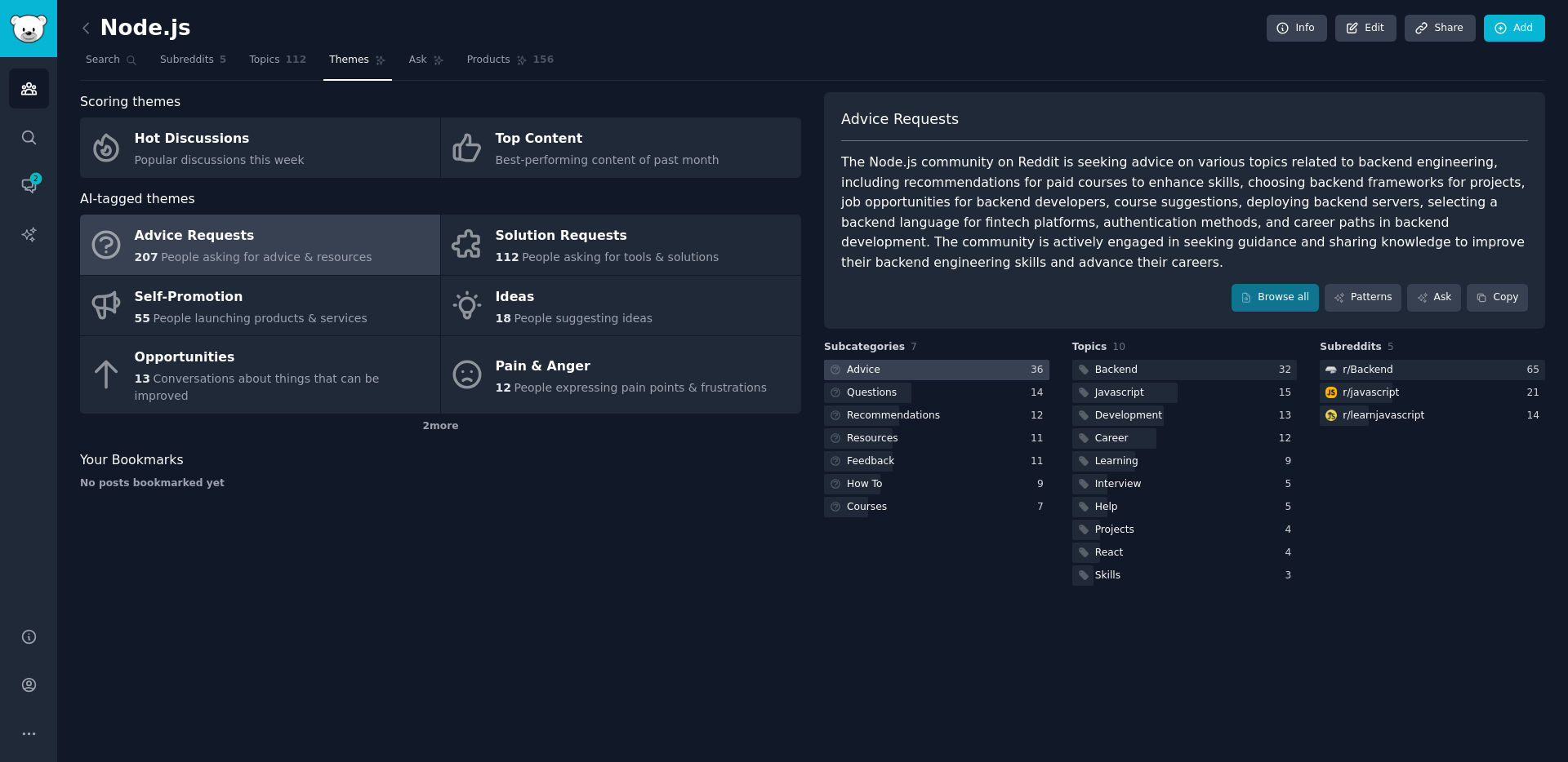
click at [903, 359] on div at bounding box center [936, 370] width 225 height 20
click at [126, 58] on icon at bounding box center [132, 61] width 12 height 12
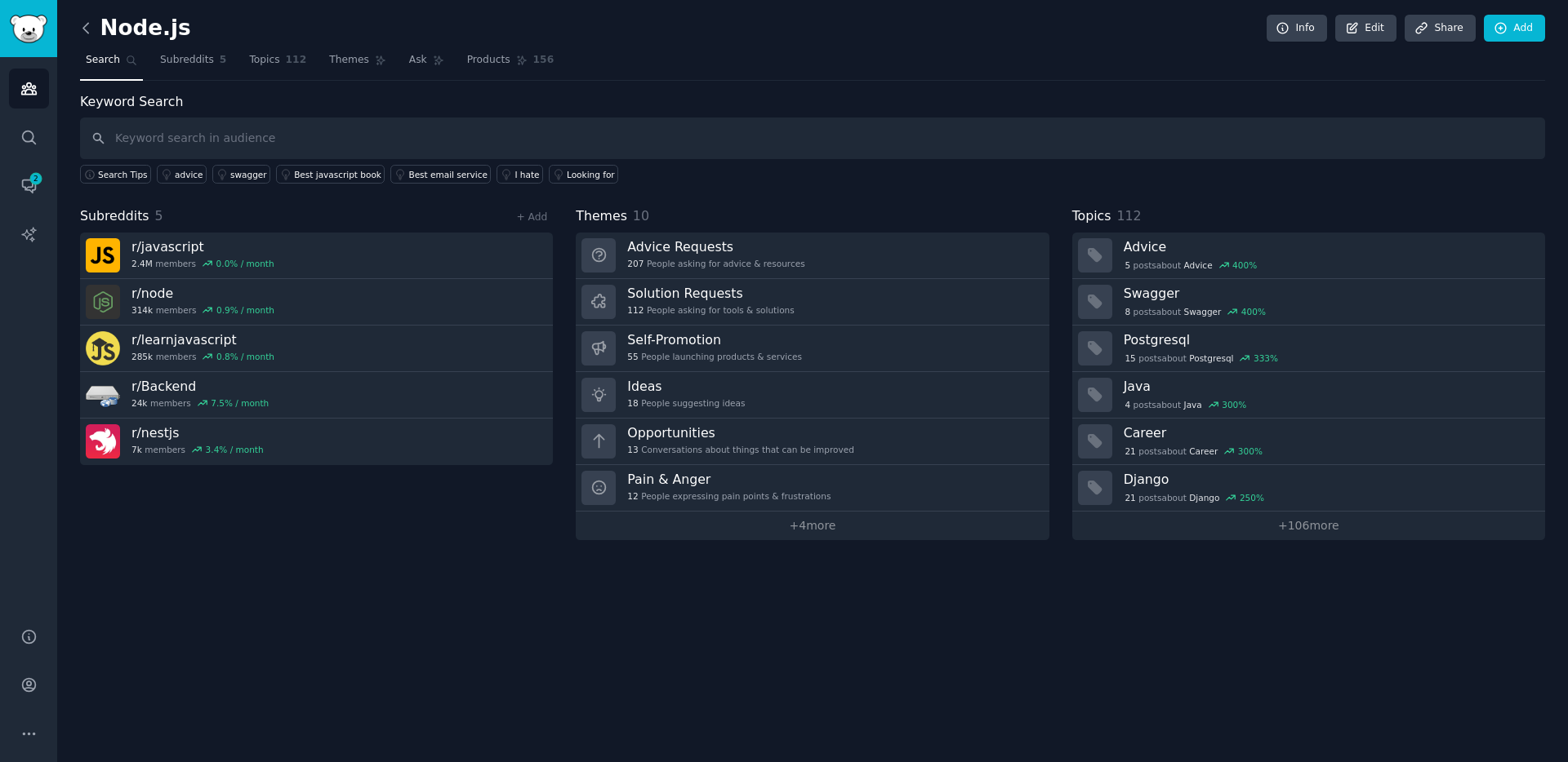
click at [93, 31] on icon at bounding box center [86, 28] width 17 height 17
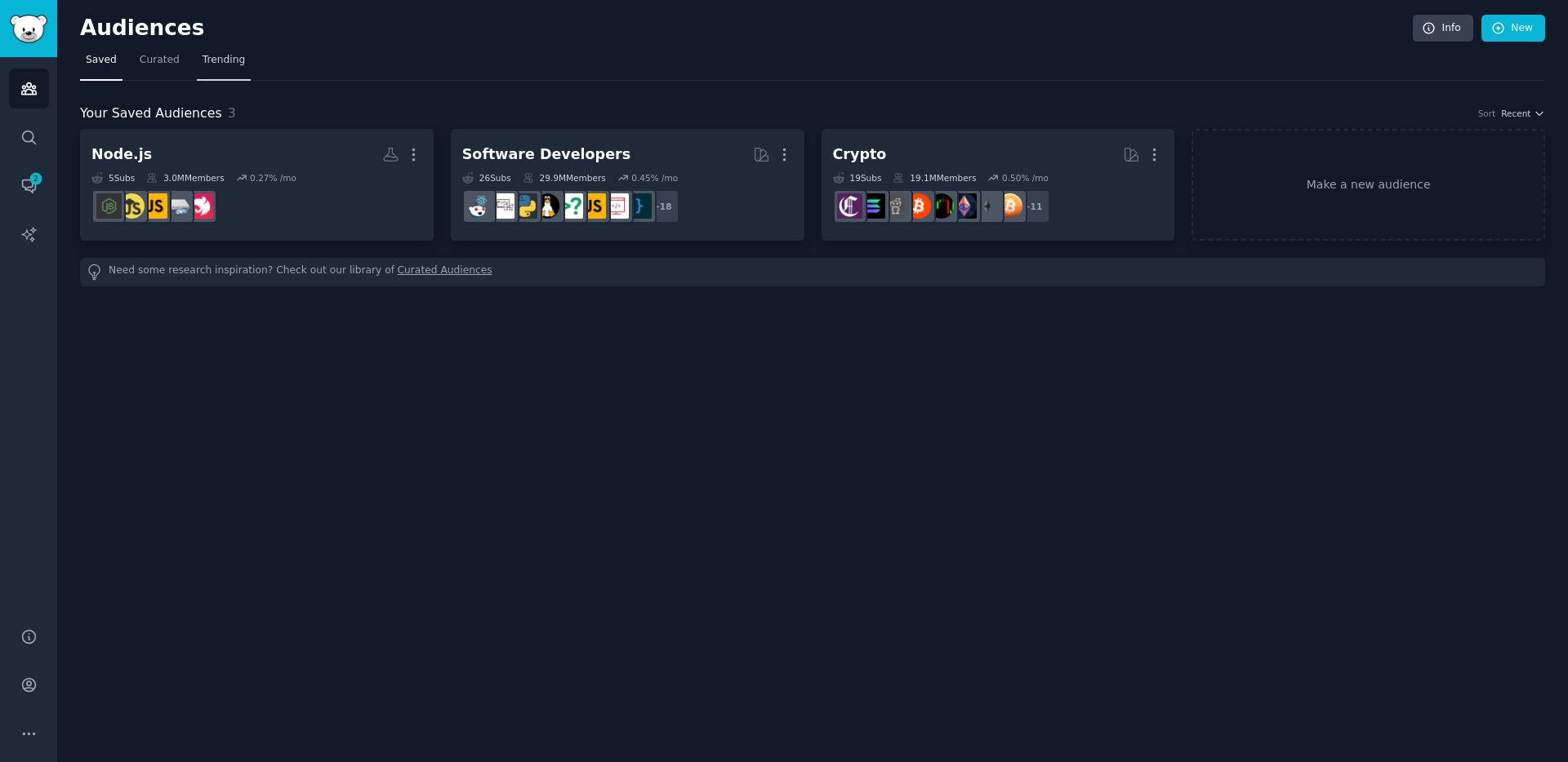
click at [235, 66] on span "Trending" at bounding box center [224, 60] width 42 height 14
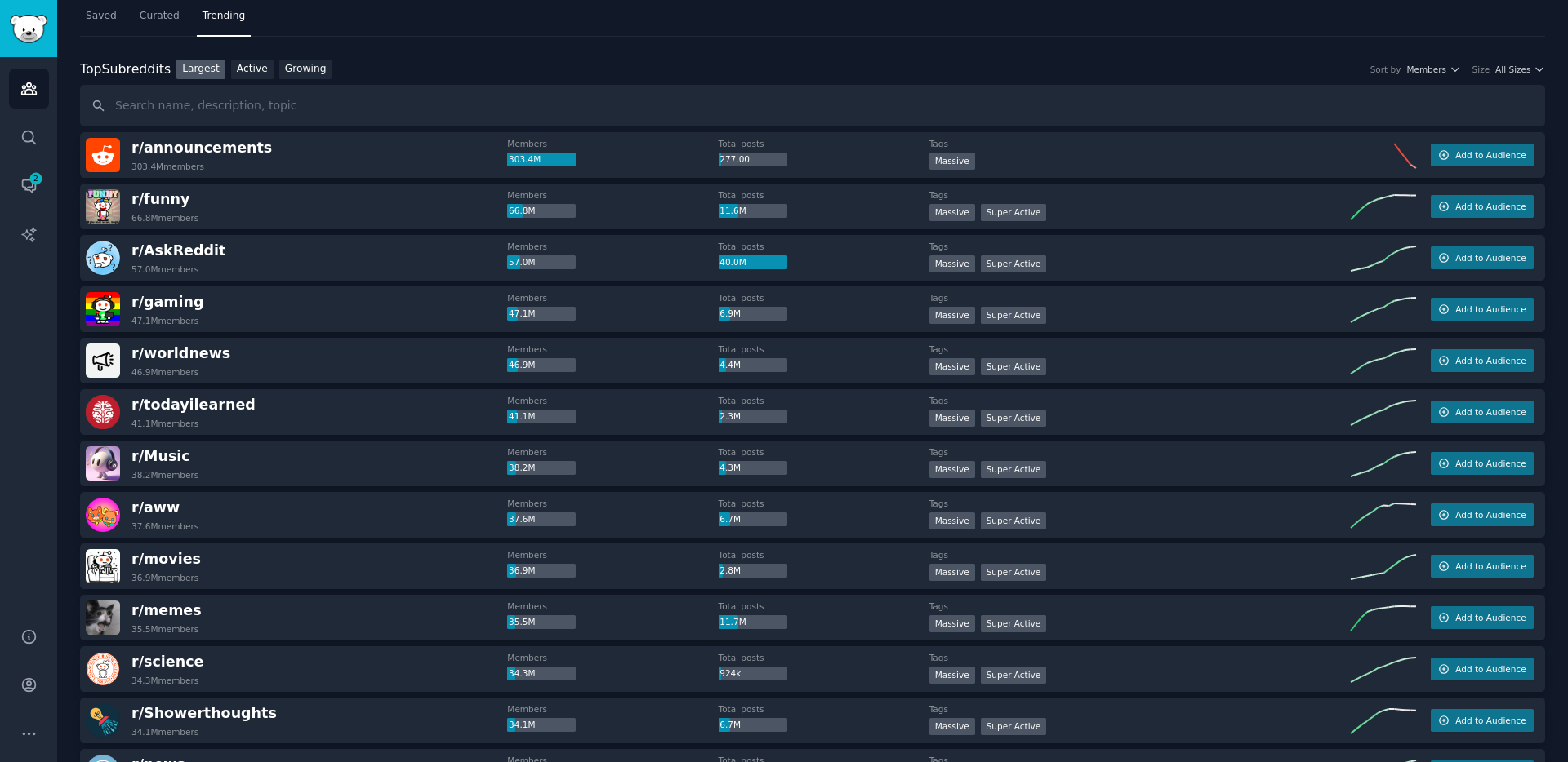
scroll to position [10, 0]
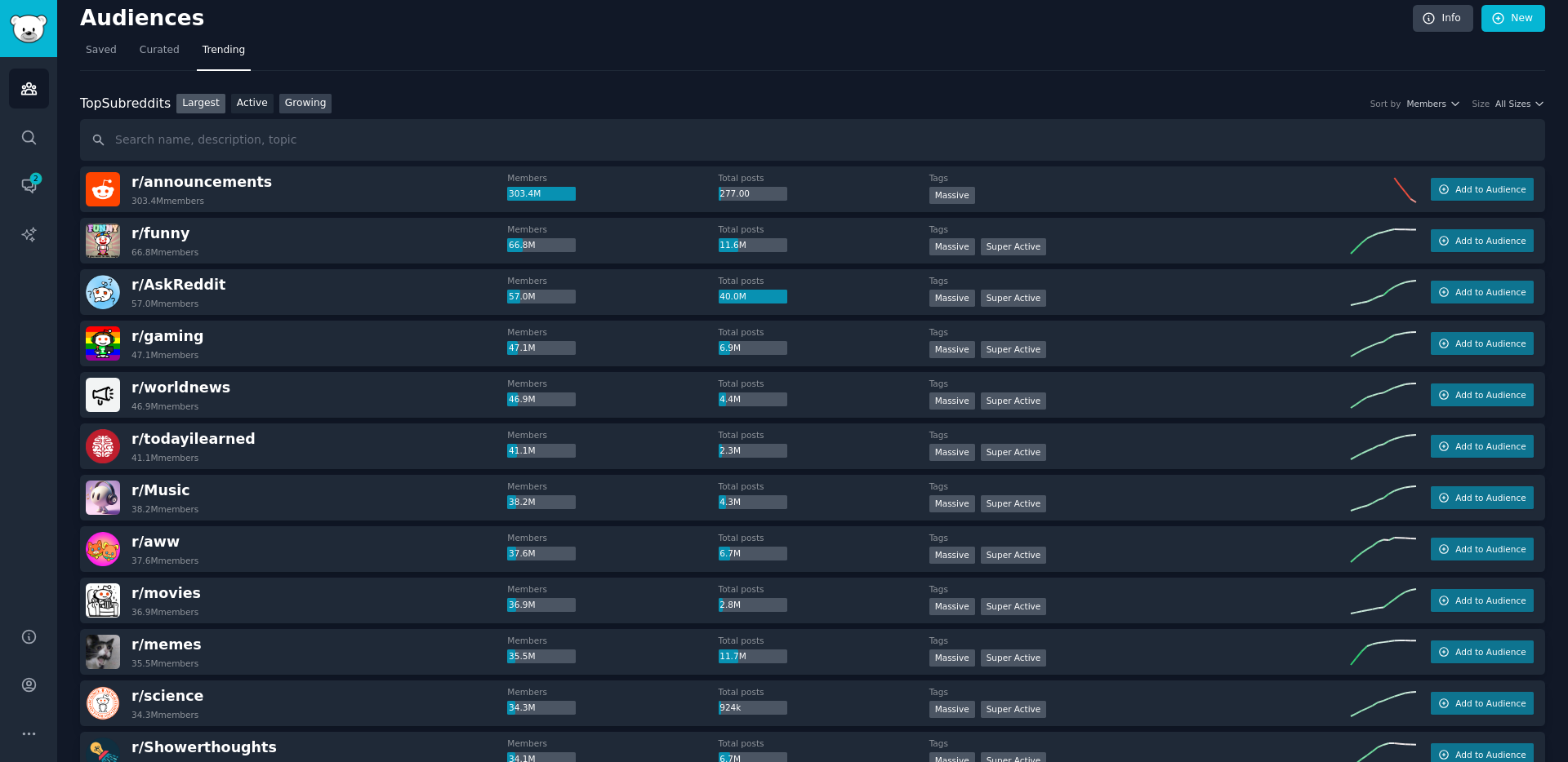
click at [309, 110] on link "Growing" at bounding box center [306, 104] width 53 height 20
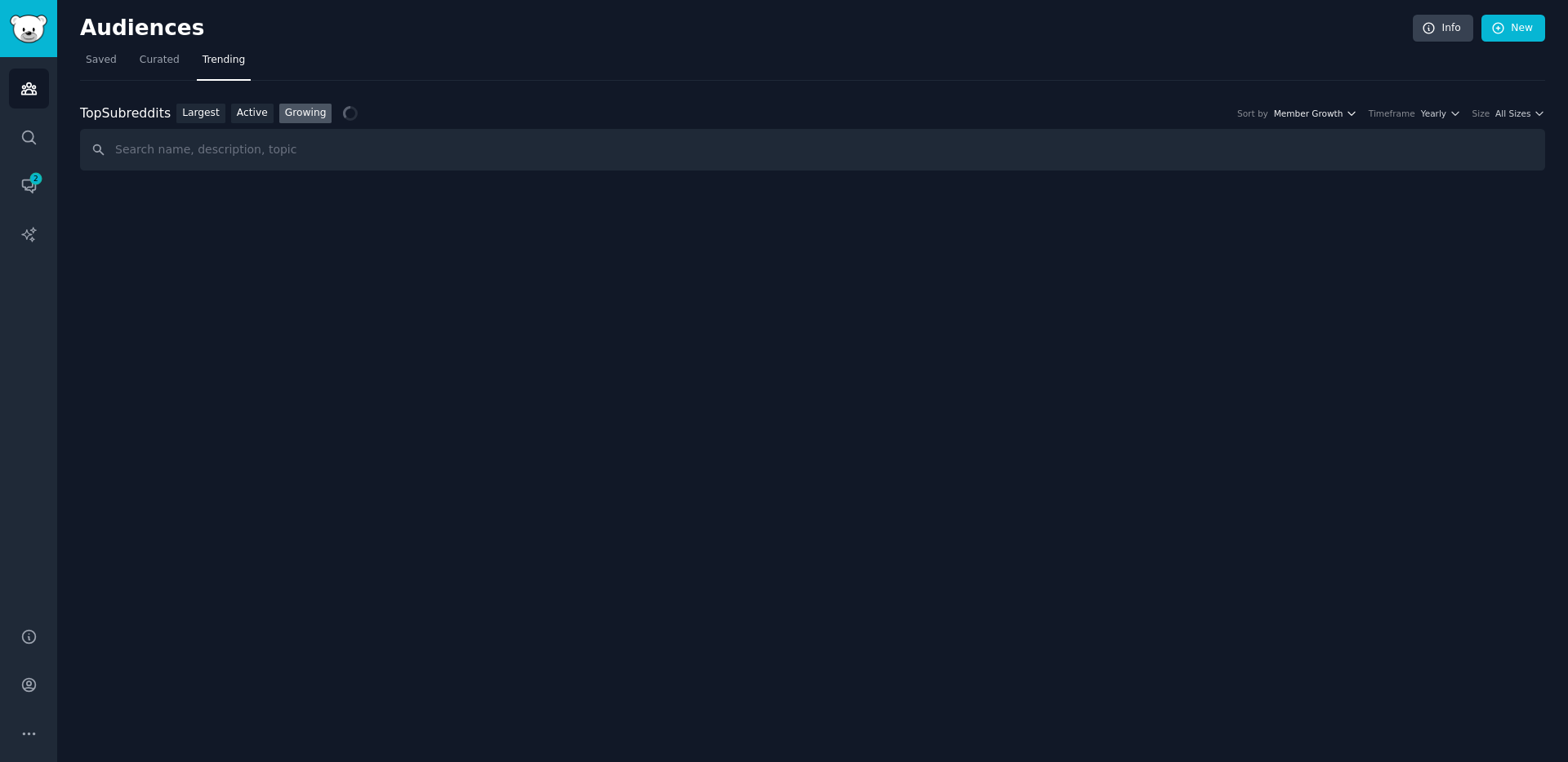
click at [1350, 111] on icon "button" at bounding box center [1352, 114] width 12 height 12
click at [1350, 112] on icon "button" at bounding box center [1352, 114] width 12 height 12
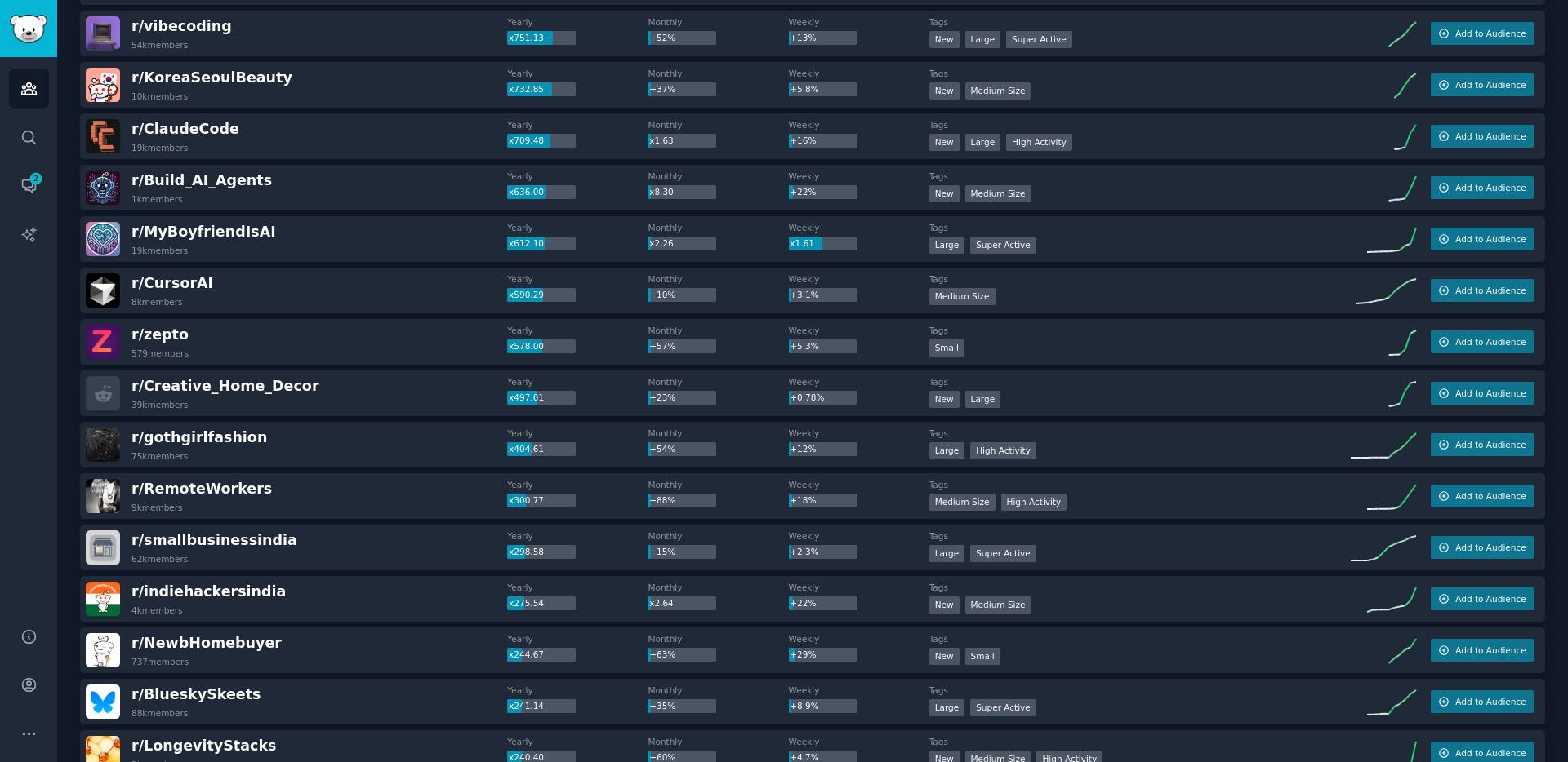
scroll to position [284, 0]
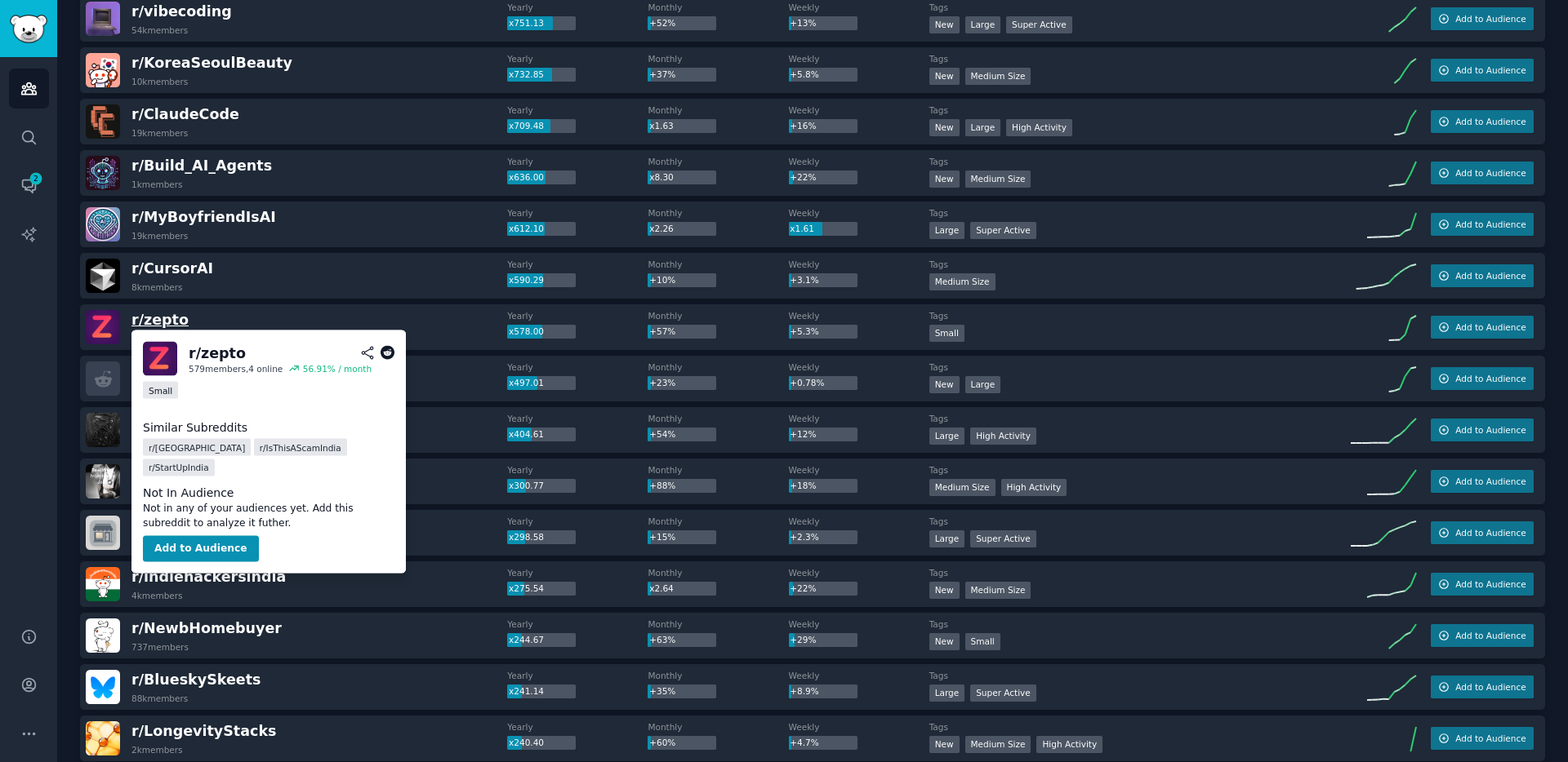
click at [164, 326] on span "r/ zepto" at bounding box center [160, 319] width 57 height 16
click at [150, 320] on span "r/ zepto" at bounding box center [160, 319] width 57 height 16
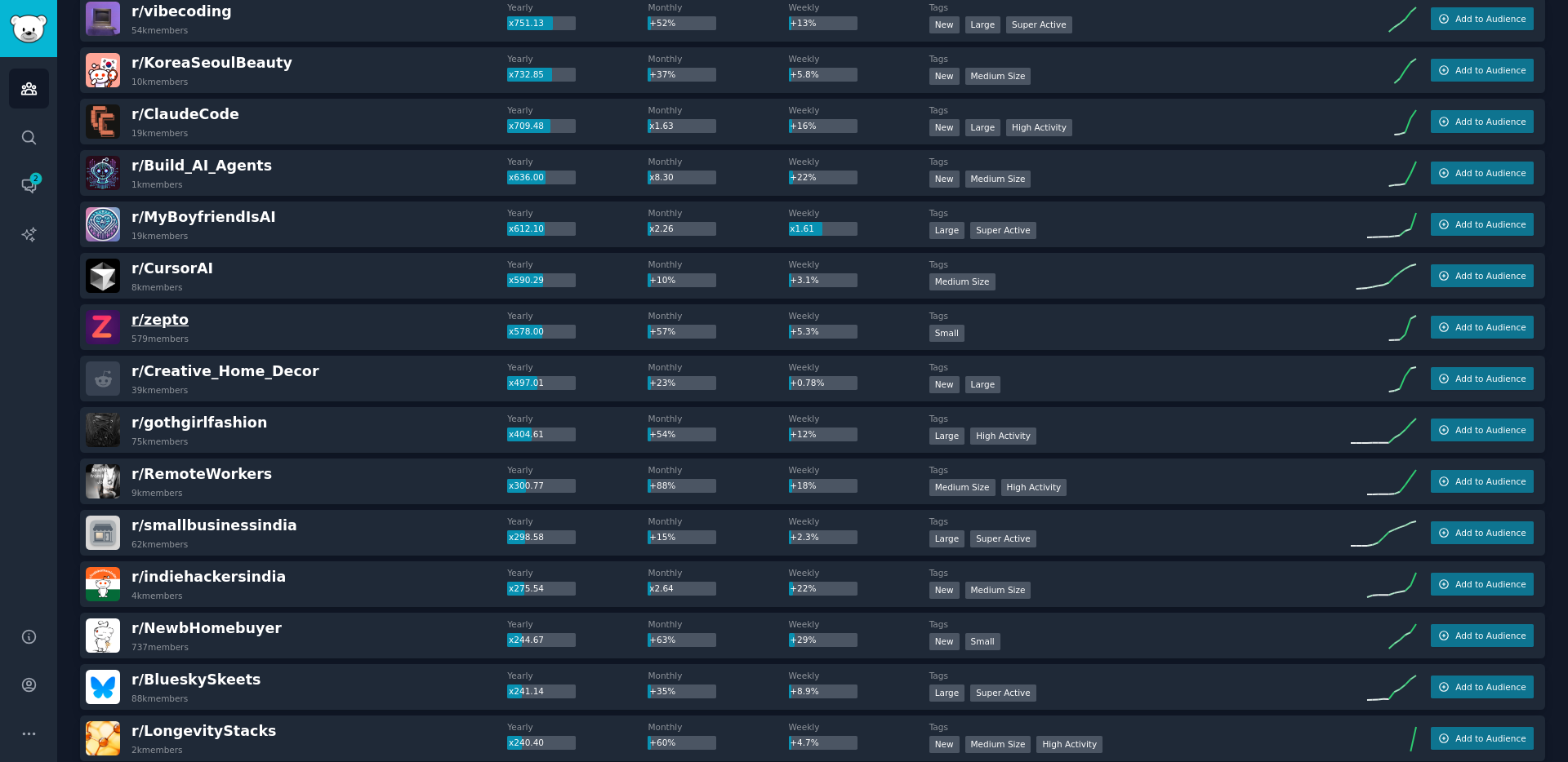
click at [160, 315] on span "r/ zepto" at bounding box center [160, 319] width 57 height 16
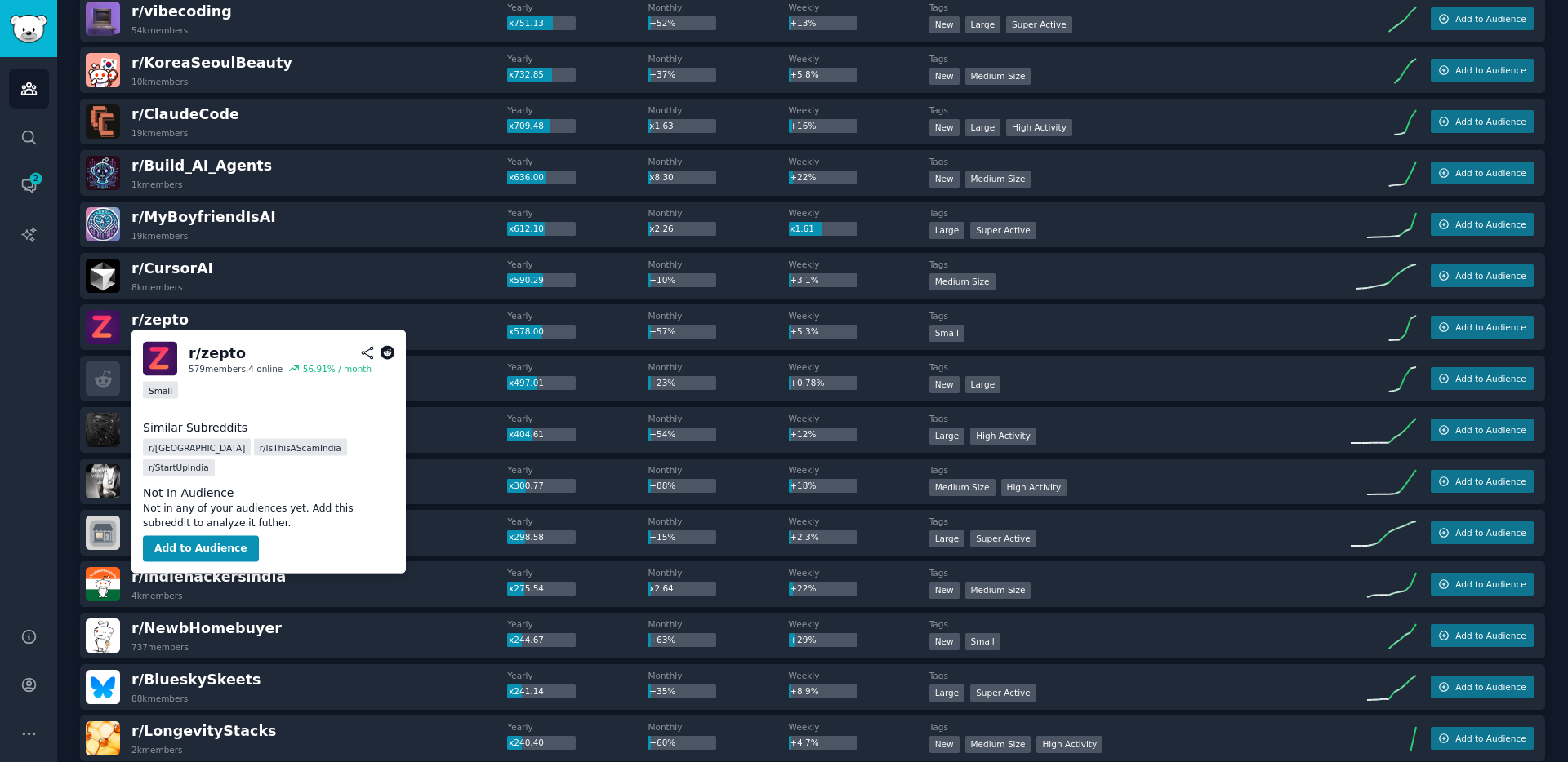
click at [160, 315] on span "r/ zepto" at bounding box center [160, 319] width 57 height 16
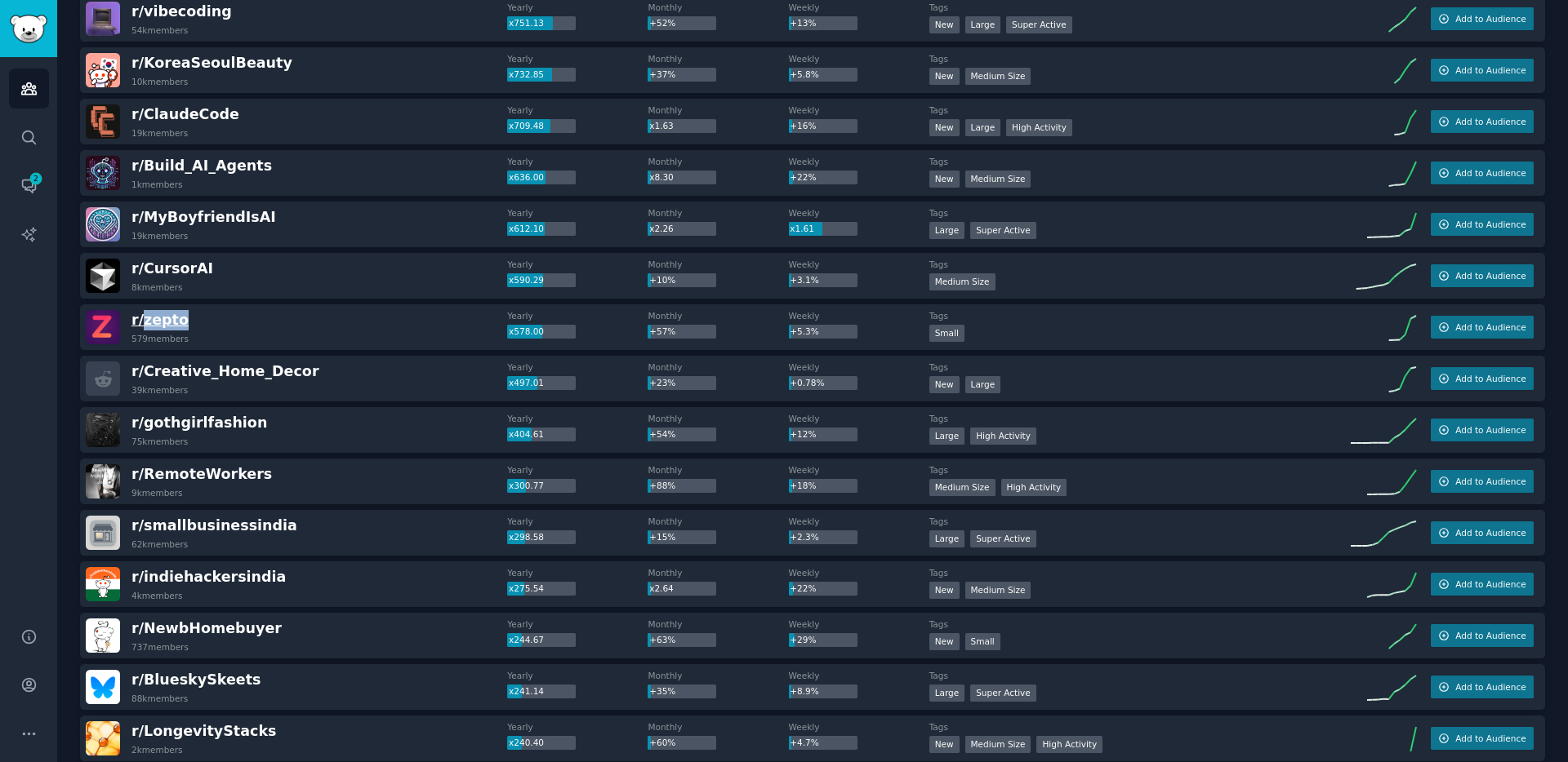
click at [142, 319] on span "r/ zepto" at bounding box center [160, 319] width 57 height 16
click at [95, 329] on img at bounding box center [103, 327] width 35 height 35
click at [159, 328] on span "r/ zepto" at bounding box center [160, 320] width 57 height 20
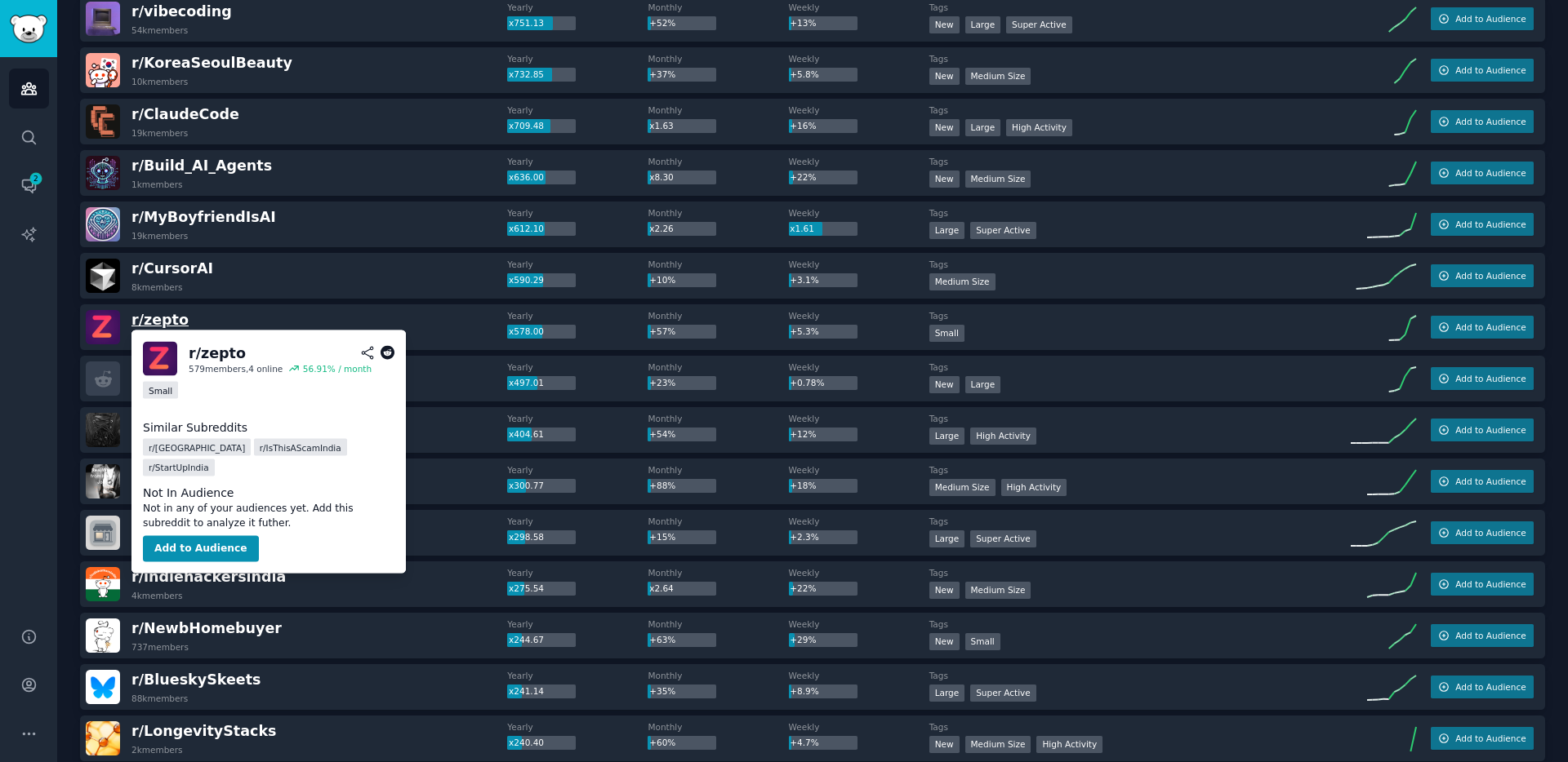
click at [160, 323] on span "r/ zepto" at bounding box center [160, 319] width 57 height 16
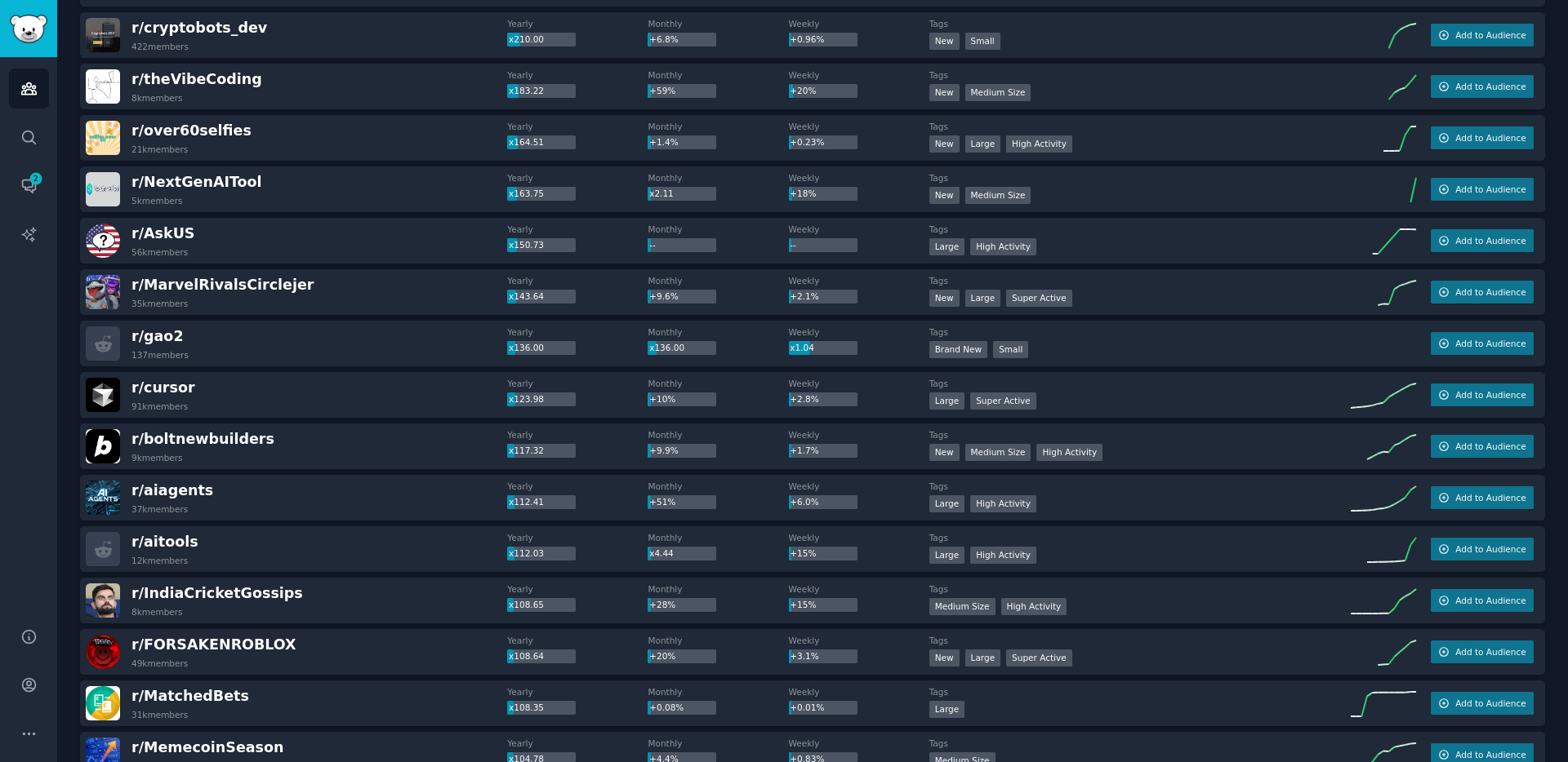
scroll to position [0, 0]
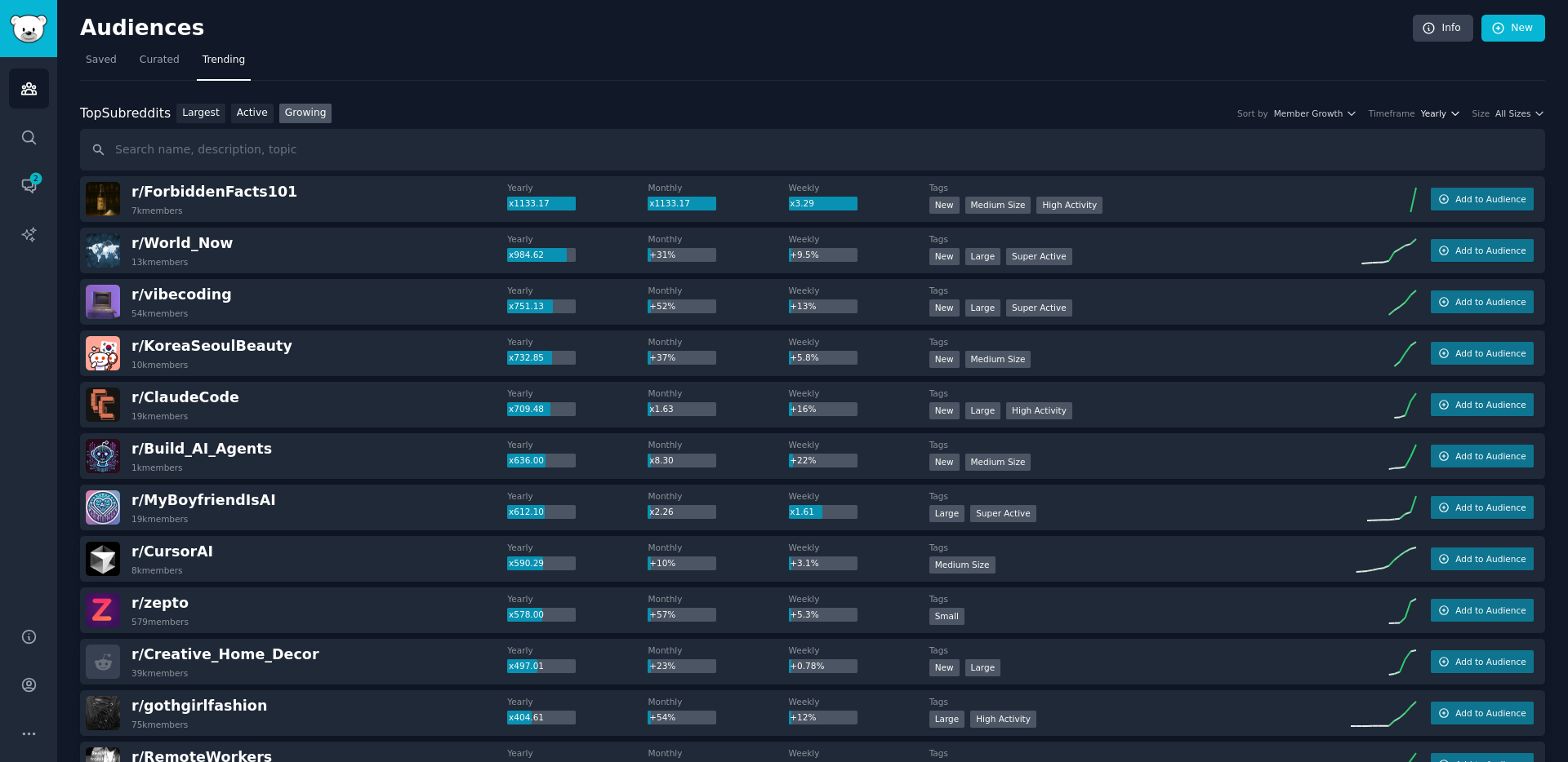
click at [1435, 117] on span "Yearly" at bounding box center [1433, 114] width 25 height 12
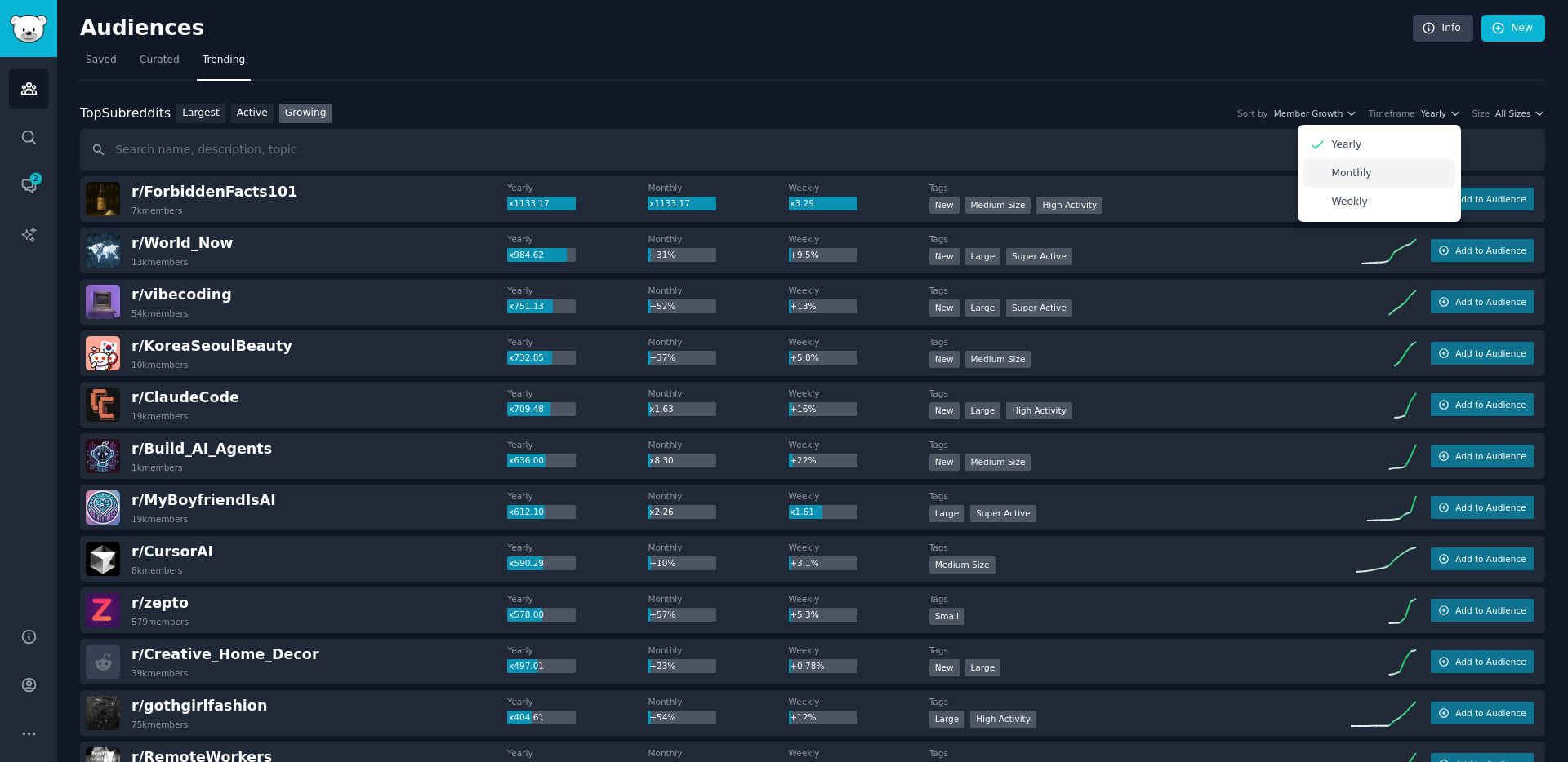
click at [1383, 170] on div "Monthly" at bounding box center [1379, 174] width 152 height 29
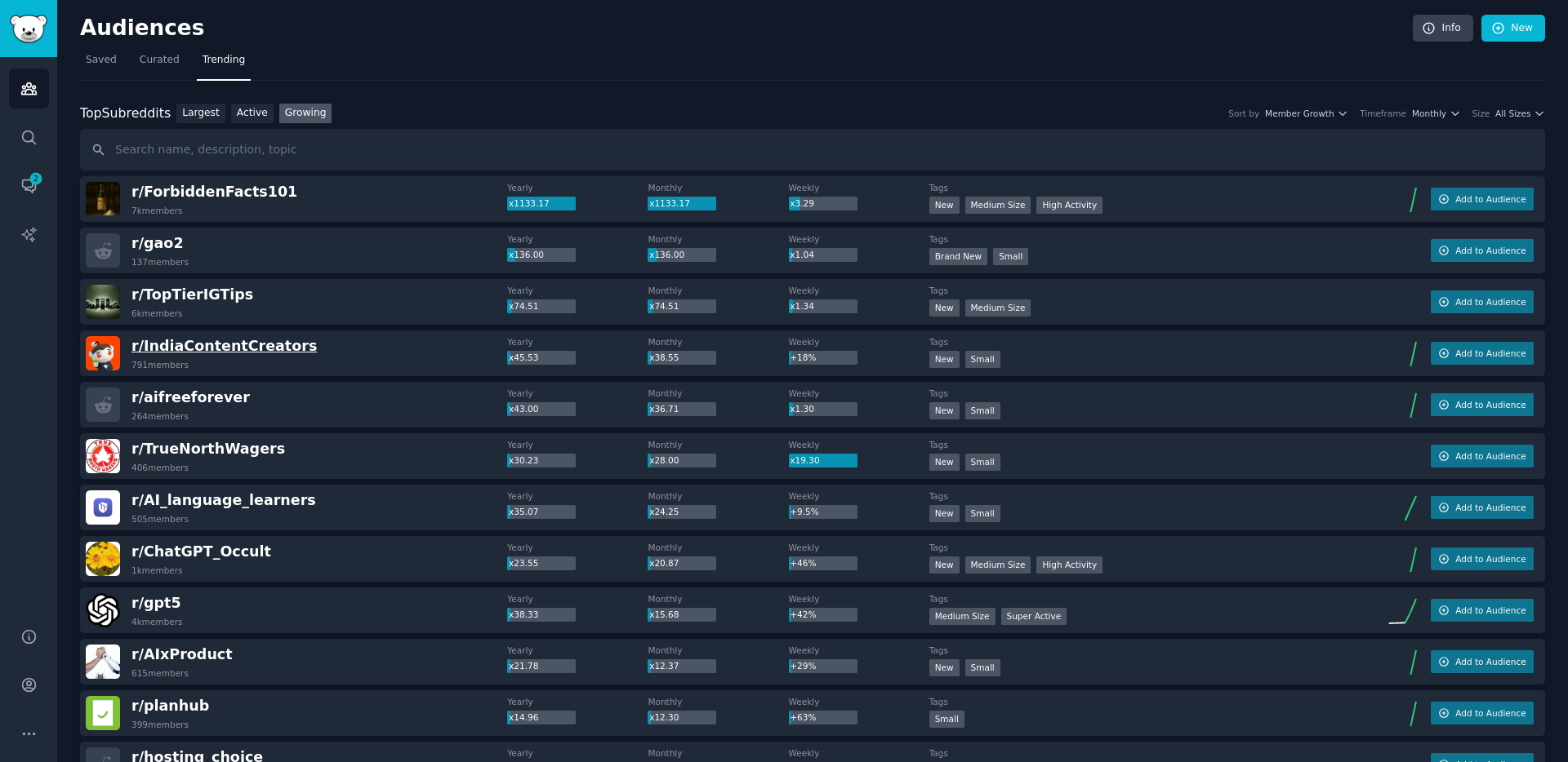
click at [269, 353] on span "r/ IndiaContentCreators" at bounding box center [224, 345] width 185 height 16
click at [300, 335] on div "r/ IndiaContentCreators 791 members Yearly x45.53 Monthly x38.55 Weekly +18% Ta…" at bounding box center [812, 354] width 1465 height 46
click at [199, 298] on span "r/ TopTierIGTips" at bounding box center [193, 294] width 122 height 16
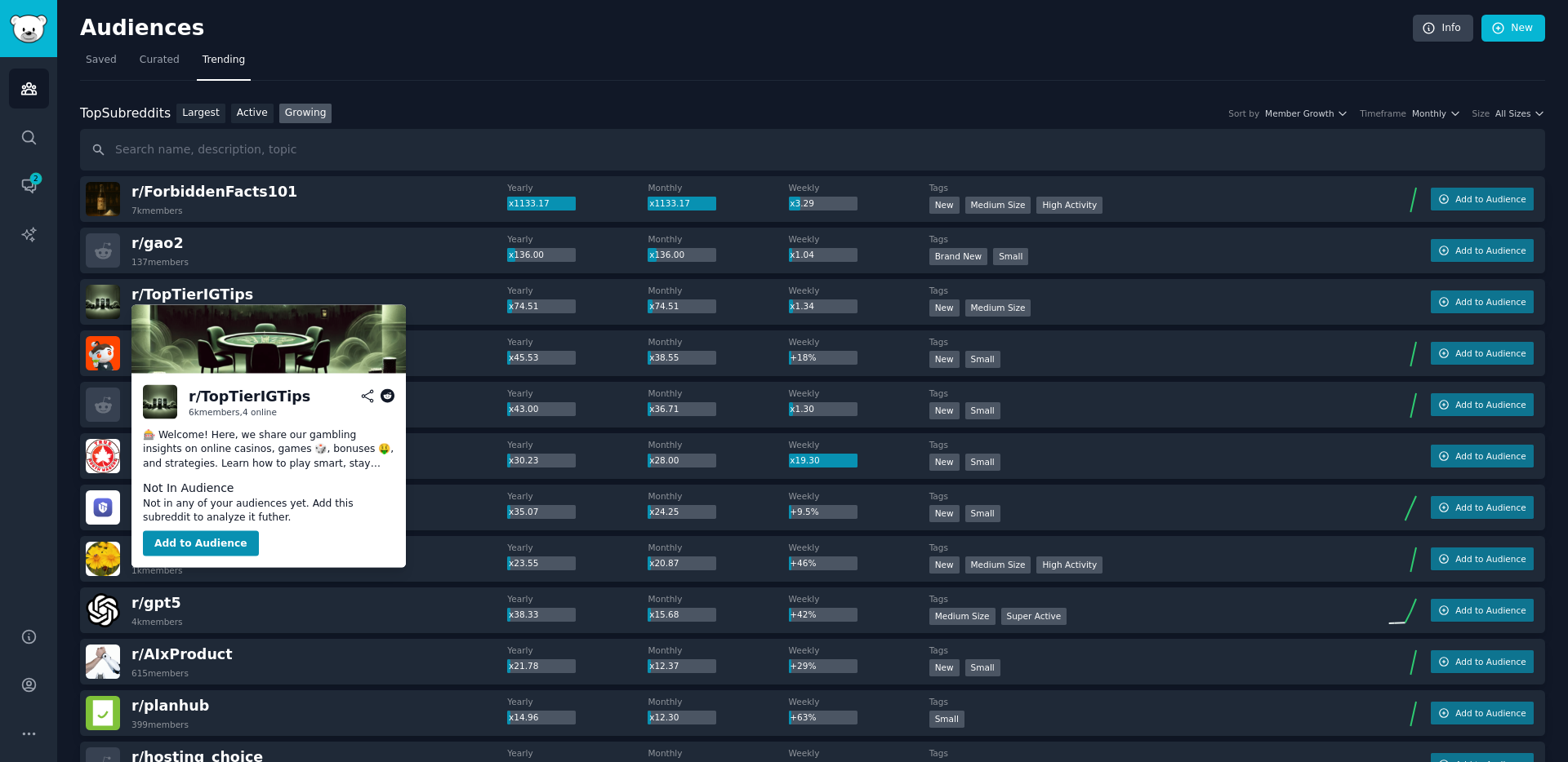
click at [387, 392] on icon at bounding box center [388, 396] width 14 height 14
